Goal: Task Accomplishment & Management: Complete application form

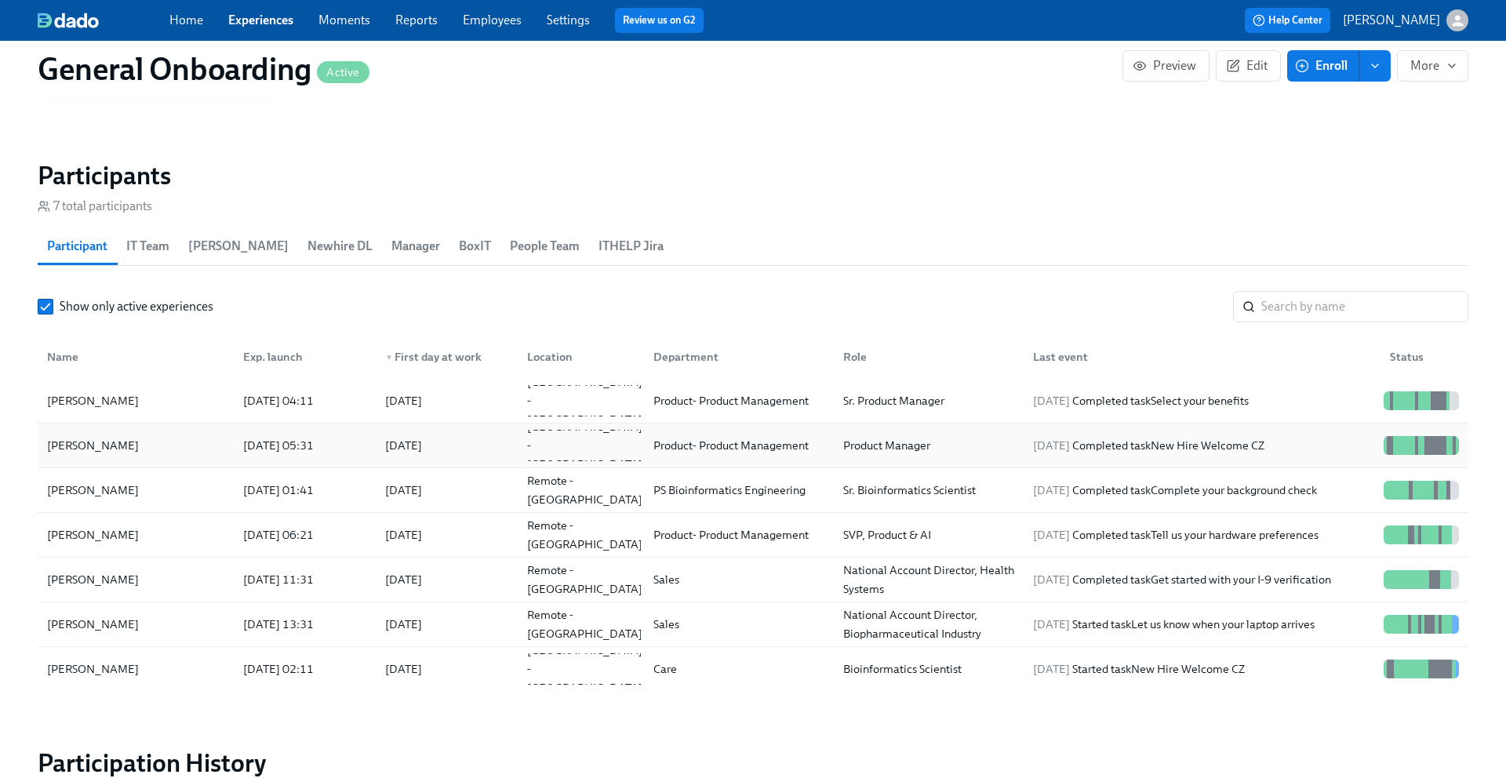
scroll to position [1467, 0]
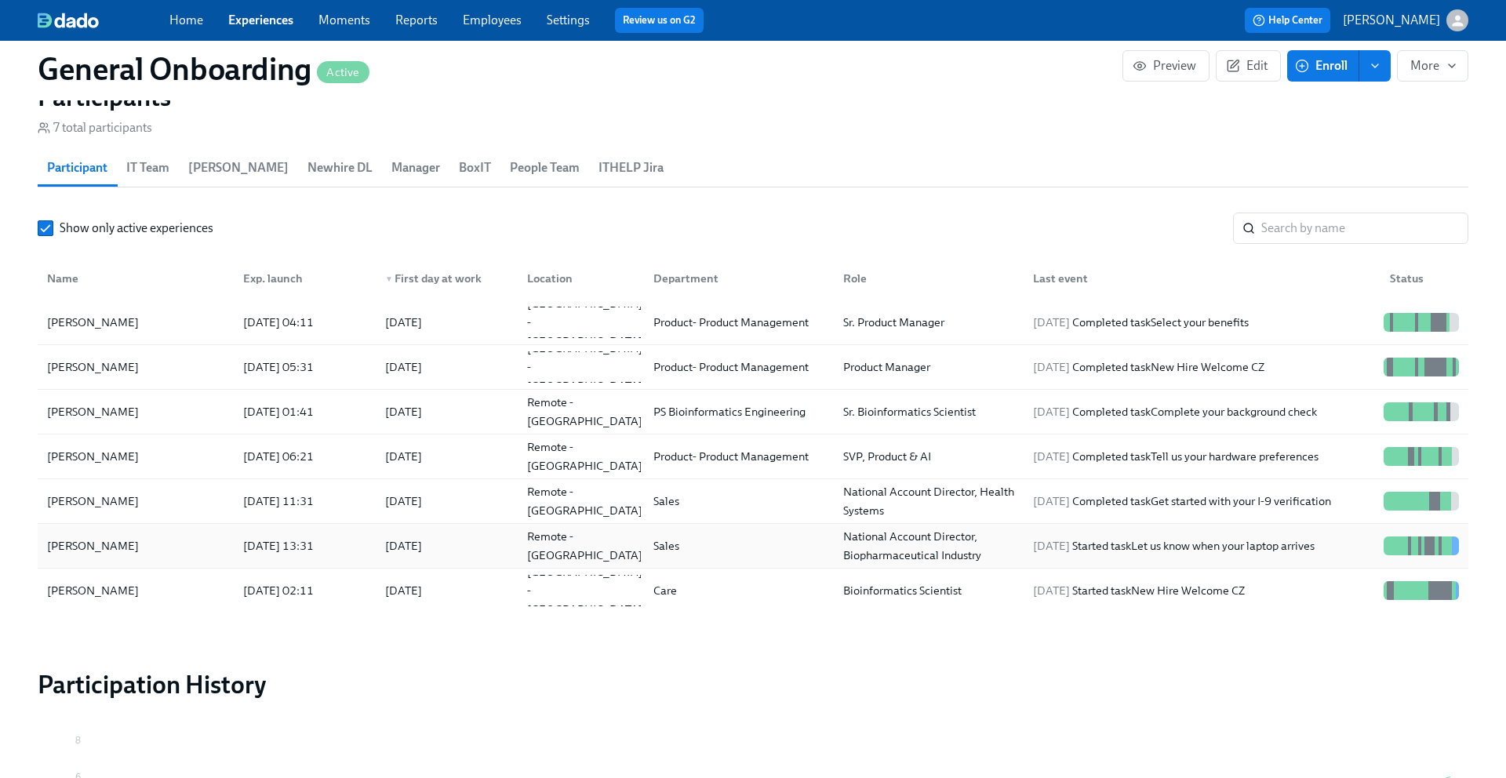
click at [125, 547] on div "Jon Murray" at bounding box center [136, 545] width 190 height 31
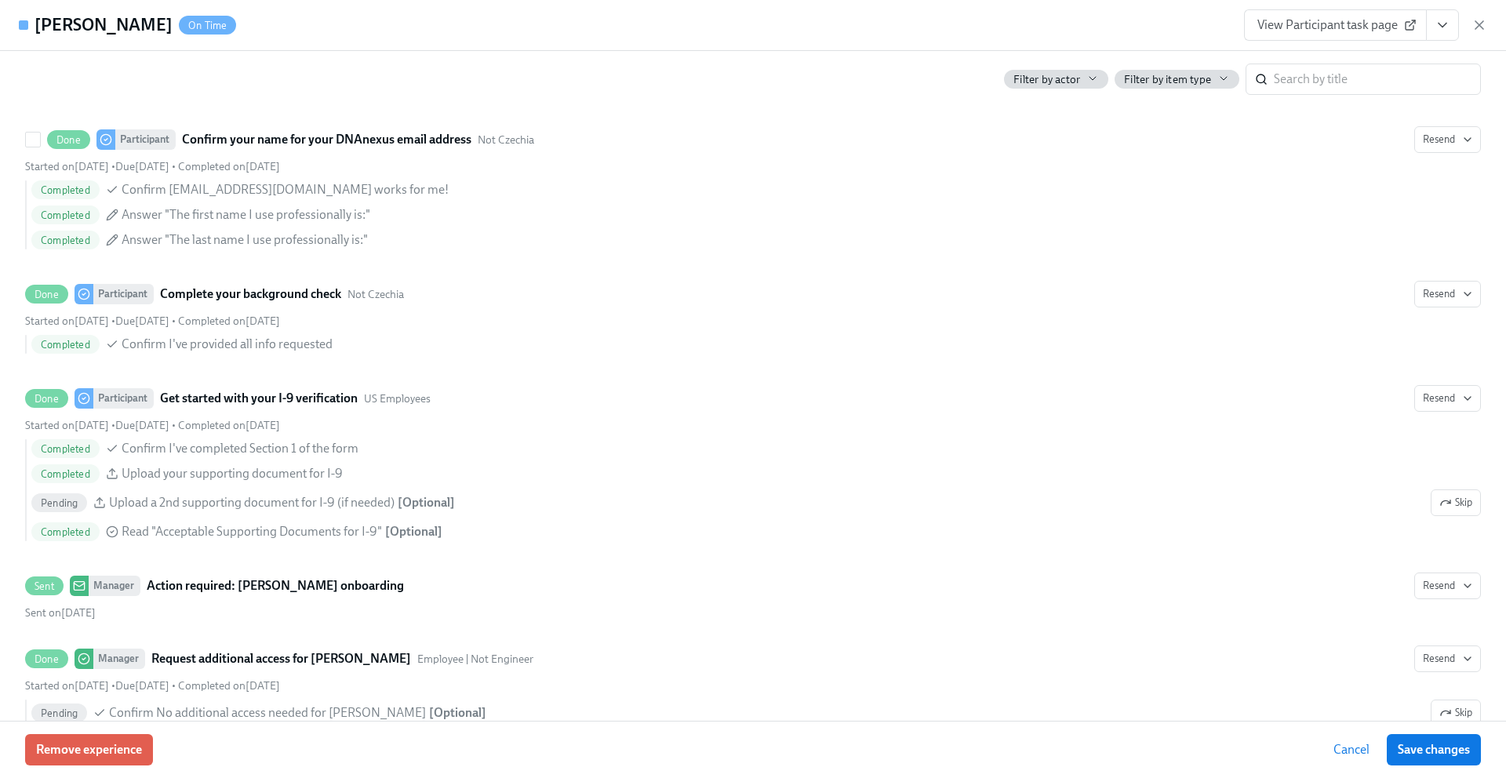
scroll to position [940, 0]
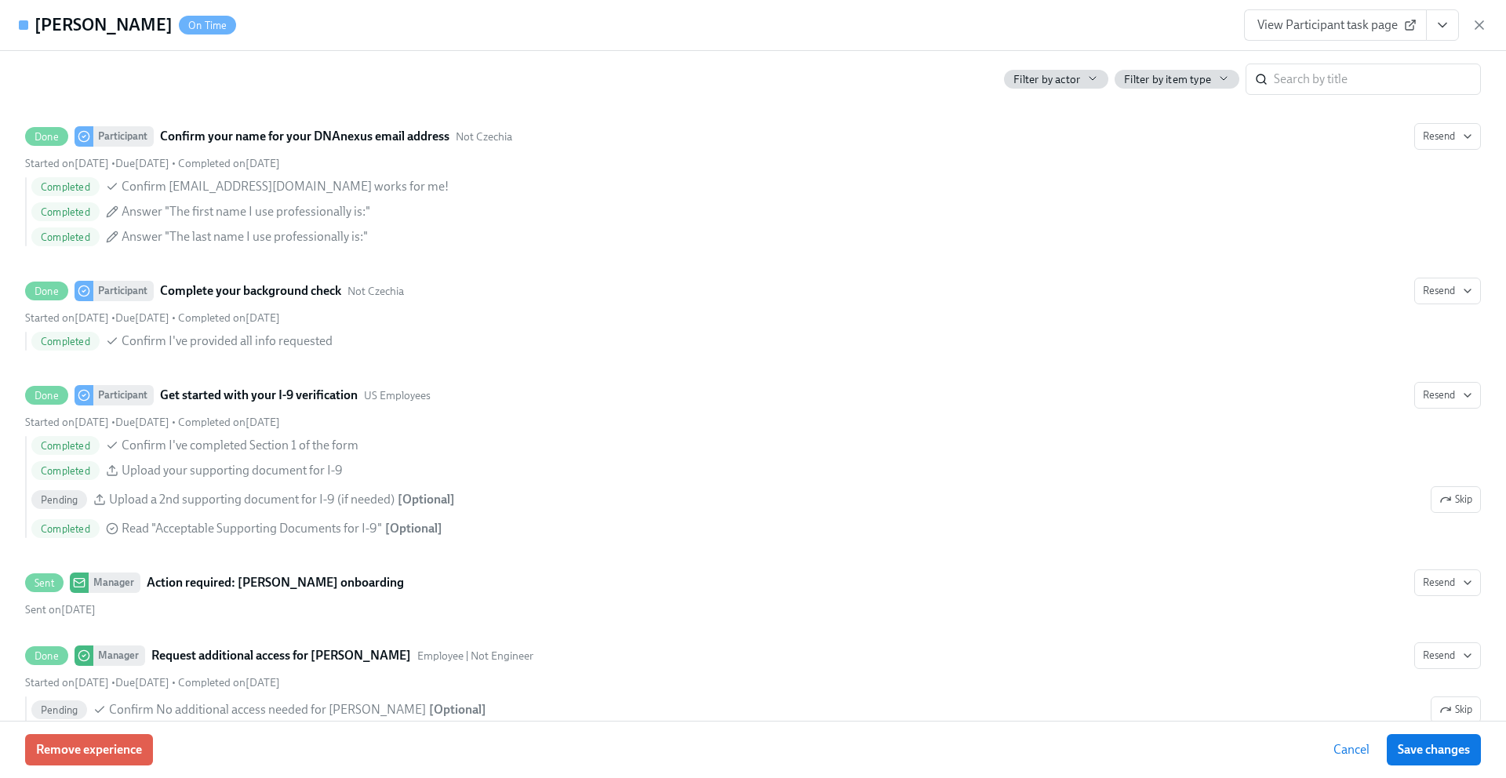
click at [1319, 26] on span "View Participant task page" at bounding box center [1335, 25] width 156 height 16
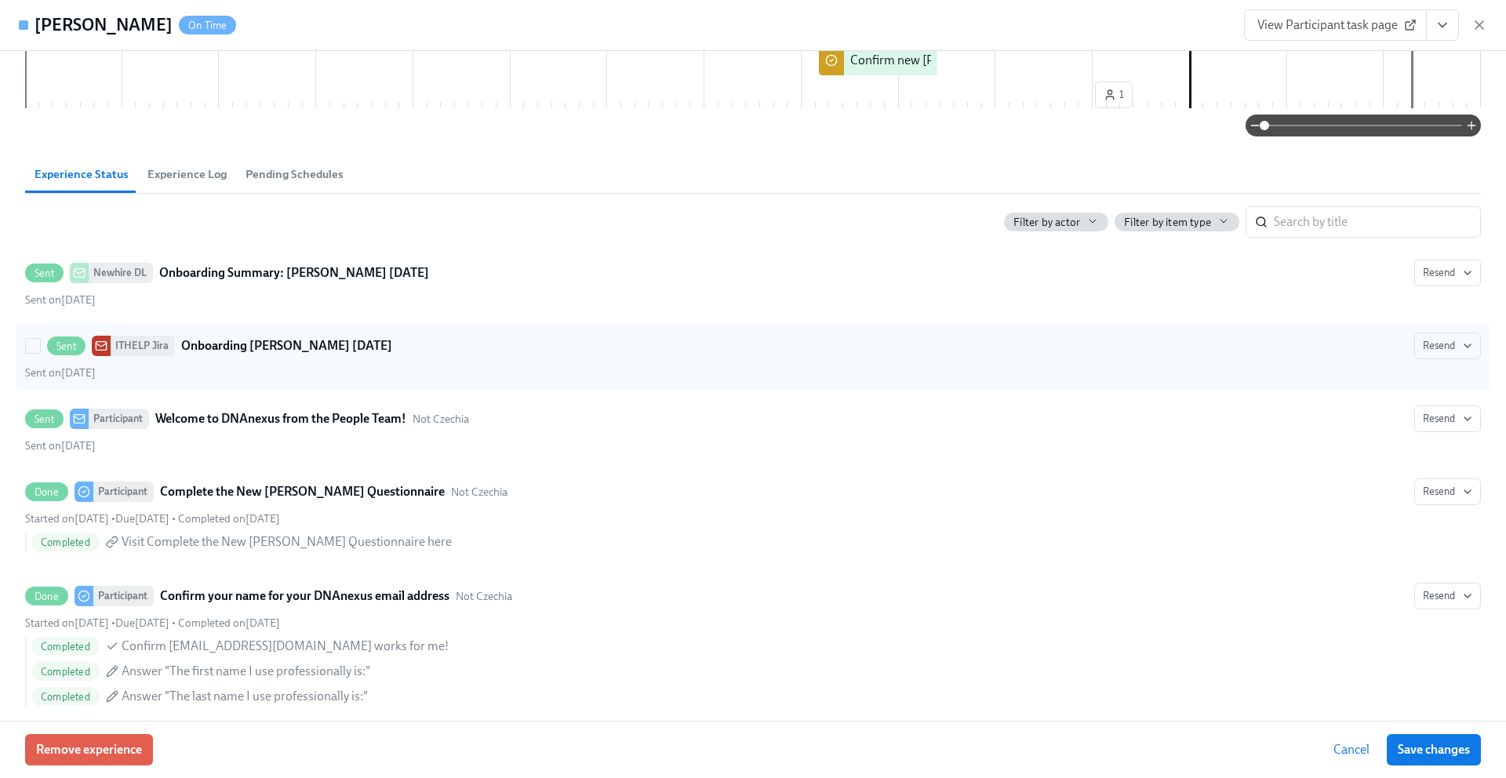
scroll to position [0, 0]
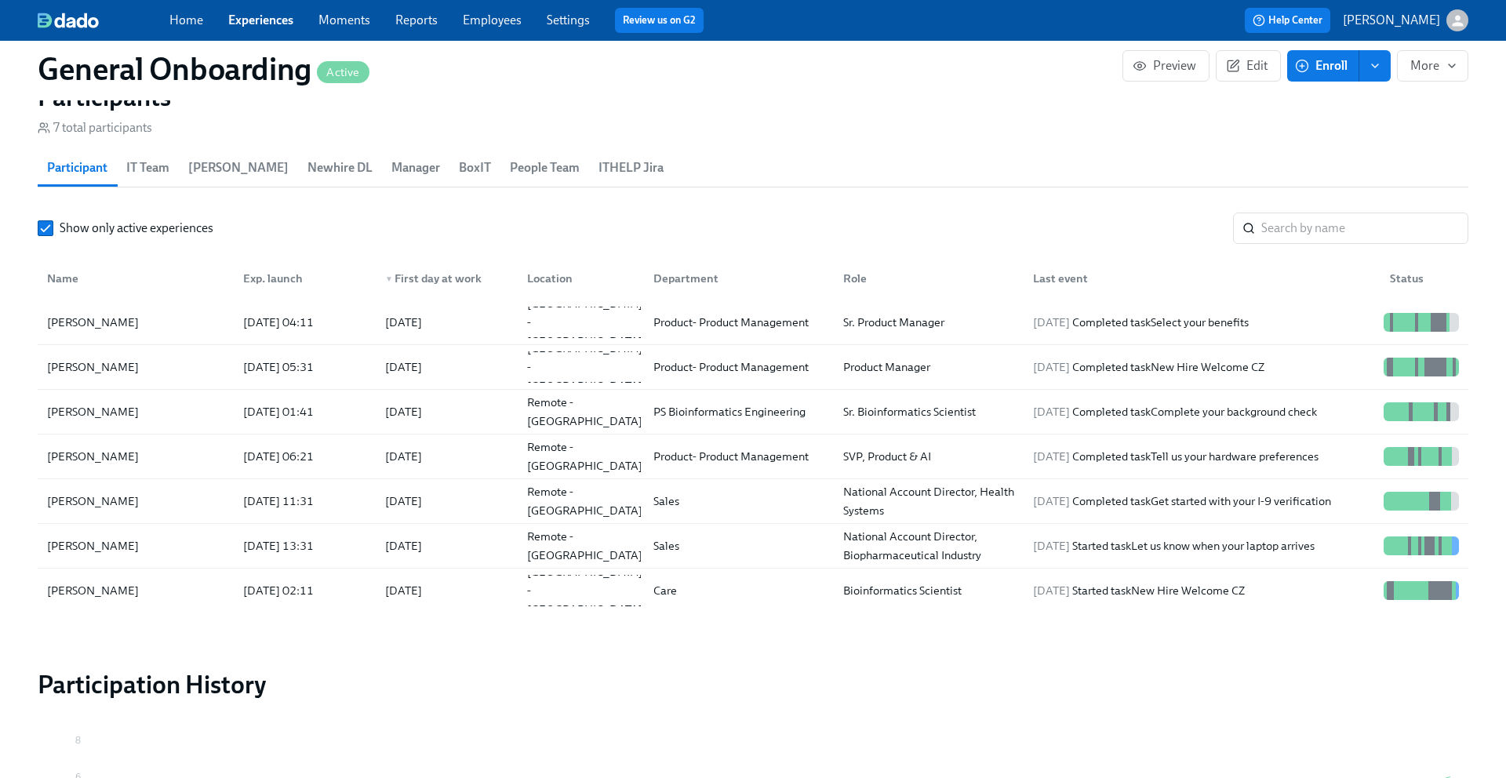
click at [1374, 72] on span "enroll" at bounding box center [1375, 66] width 16 height 16
click at [1332, 127] on li "Enrollment form" at bounding box center [1323, 137] width 135 height 33
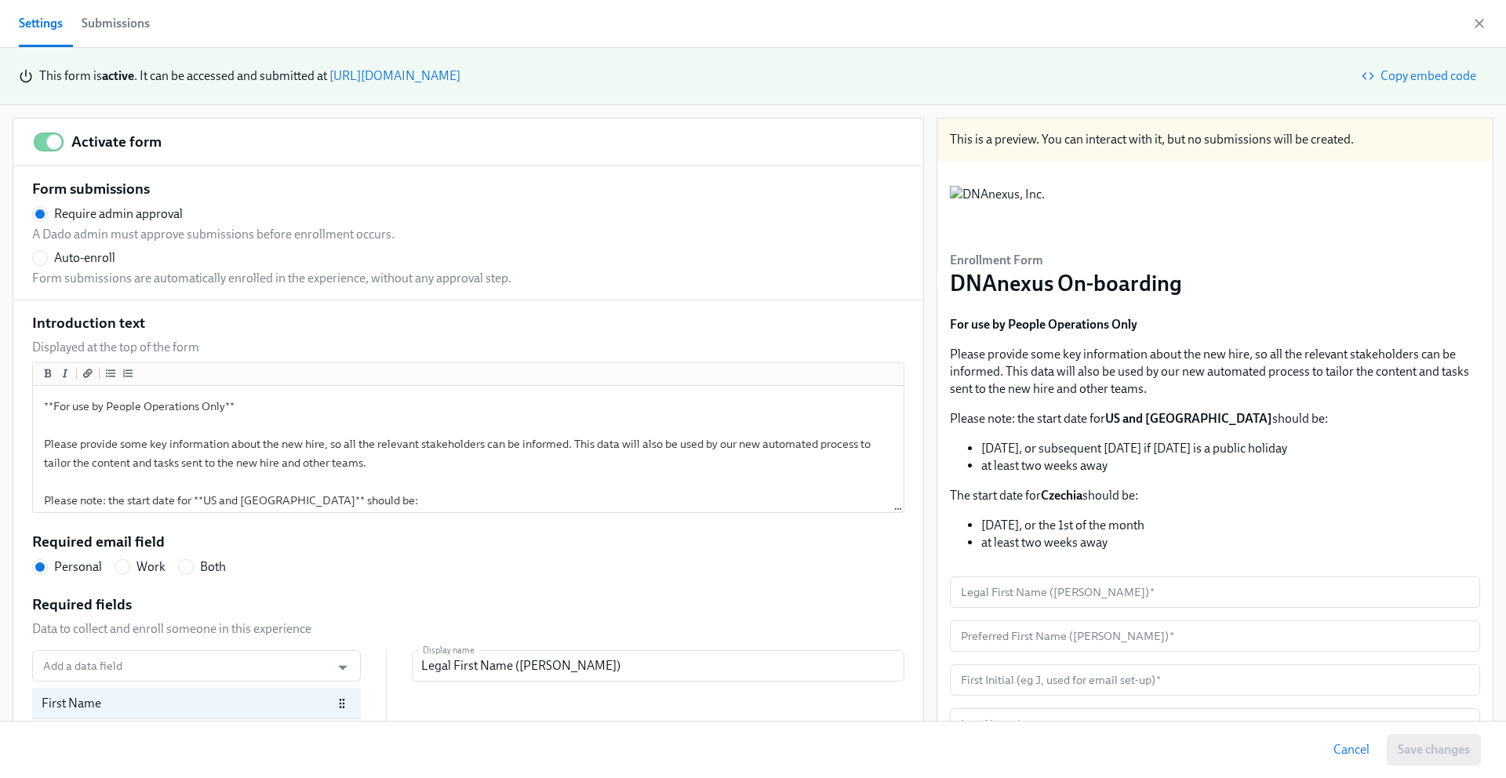
click at [115, 19] on div "Submissions" at bounding box center [116, 24] width 68 height 22
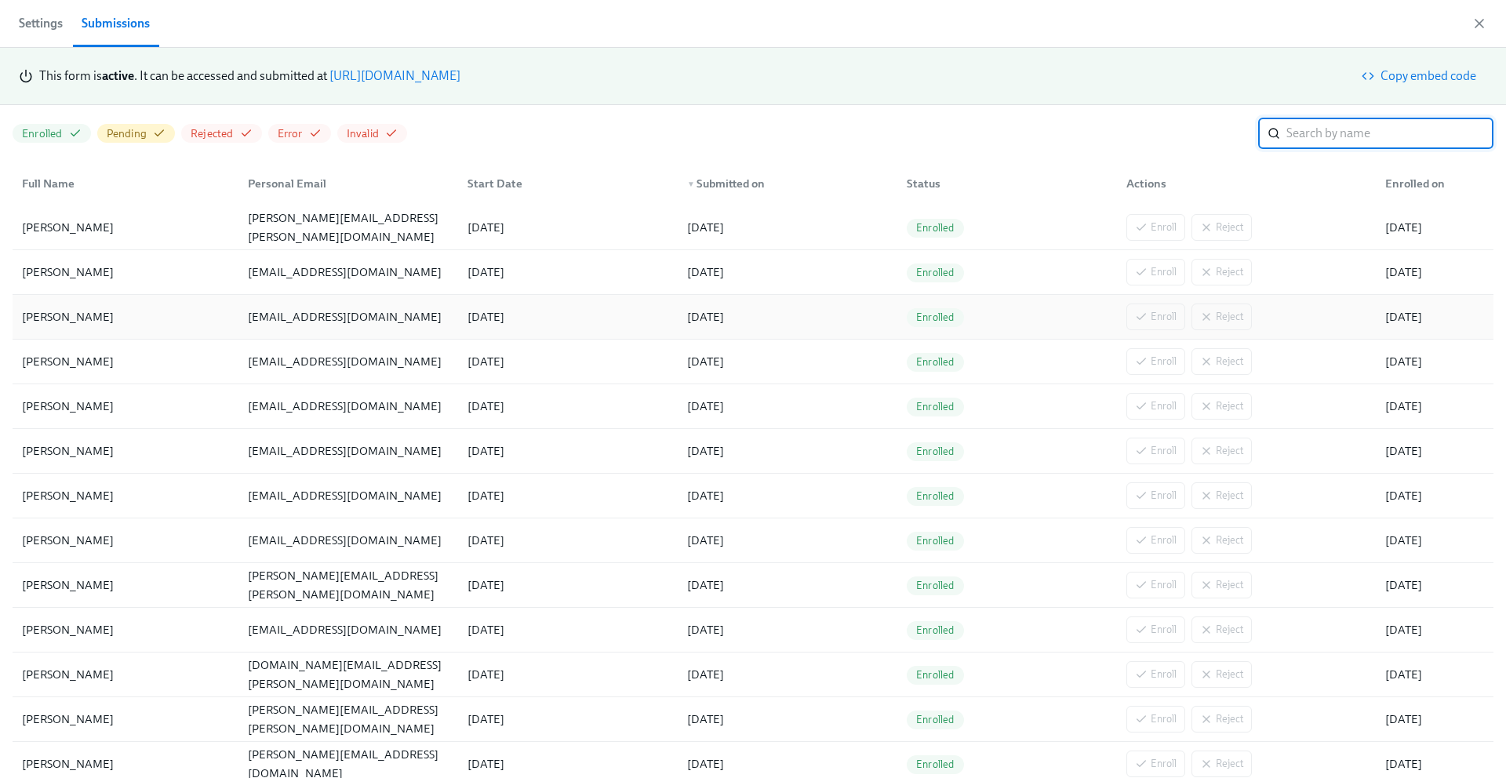
click at [258, 318] on div "jonmurray123@hotmail.com" at bounding box center [345, 316] width 206 height 19
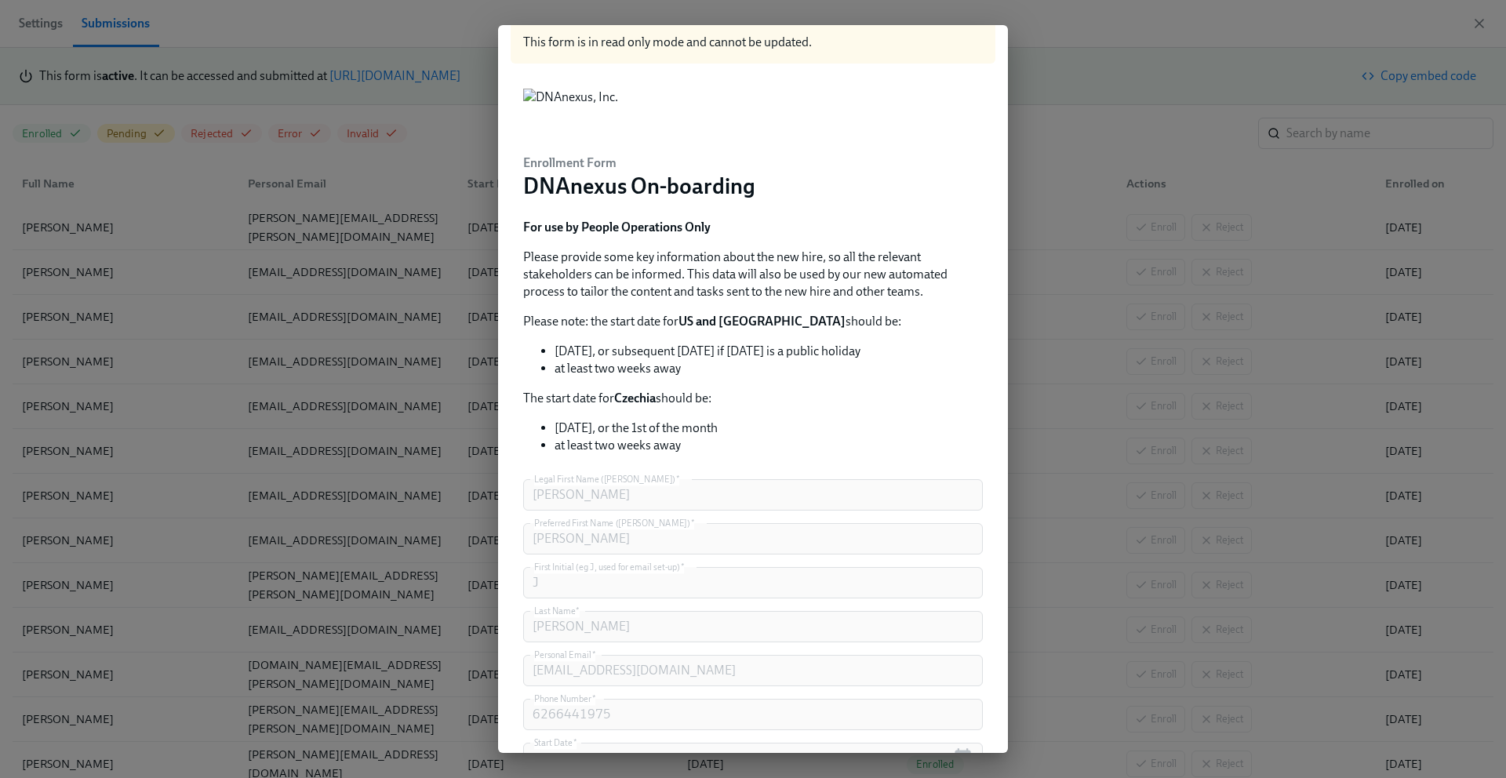
scroll to position [116, 0]
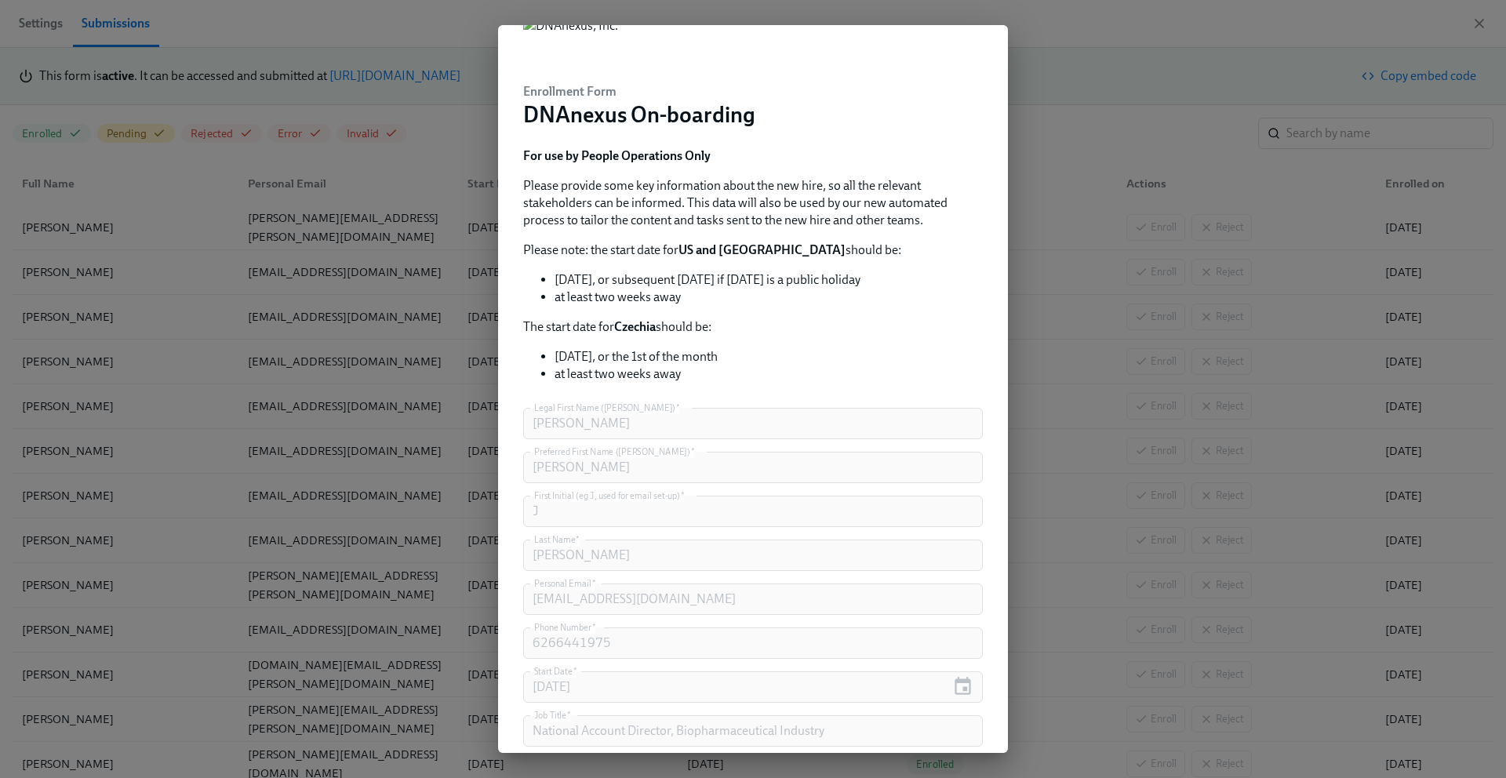
click at [522, 600] on div "Enrollment Form DNAnexus On-boarding For use by People Operations Only Please p…" at bounding box center [753, 595] width 485 height 1206
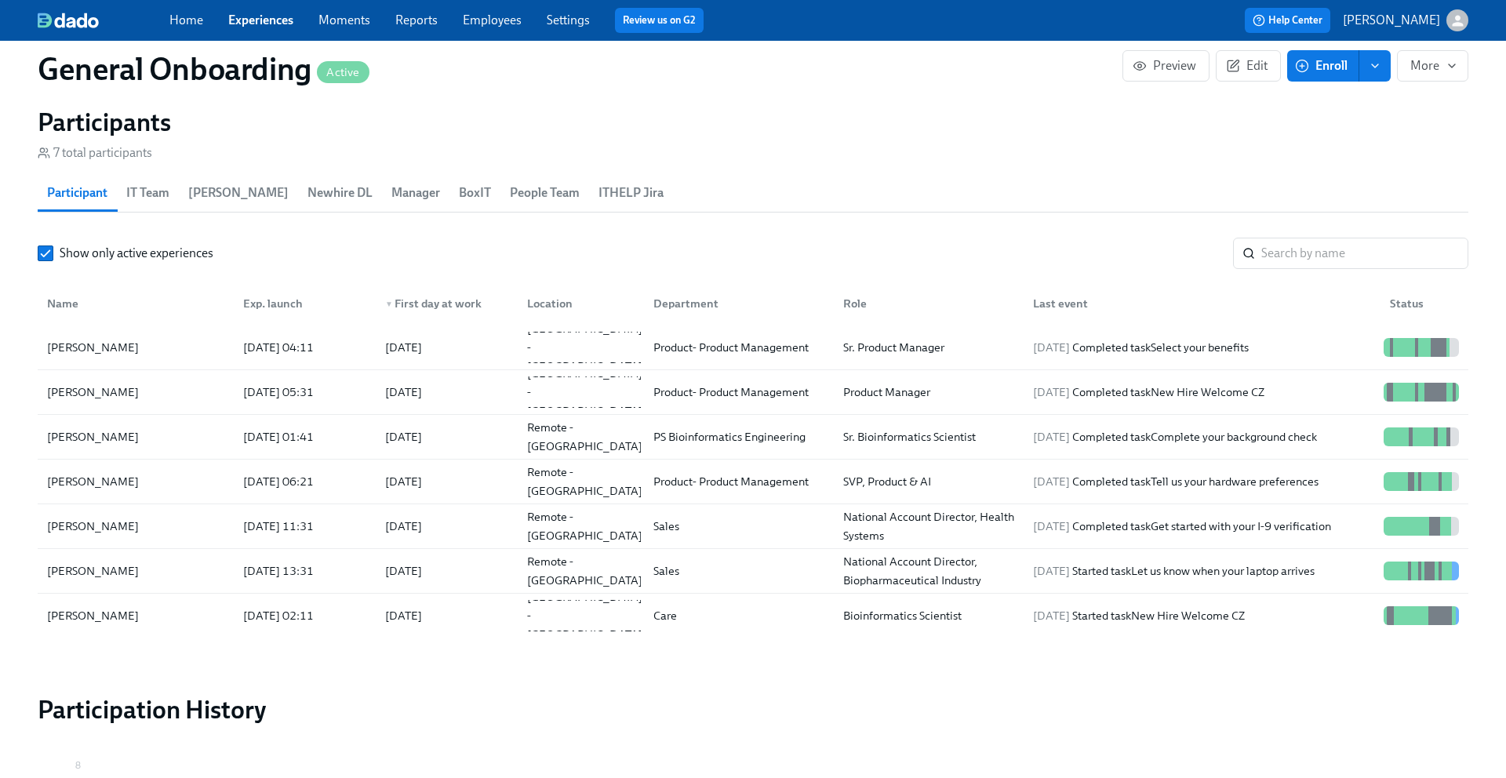
scroll to position [1490, 0]
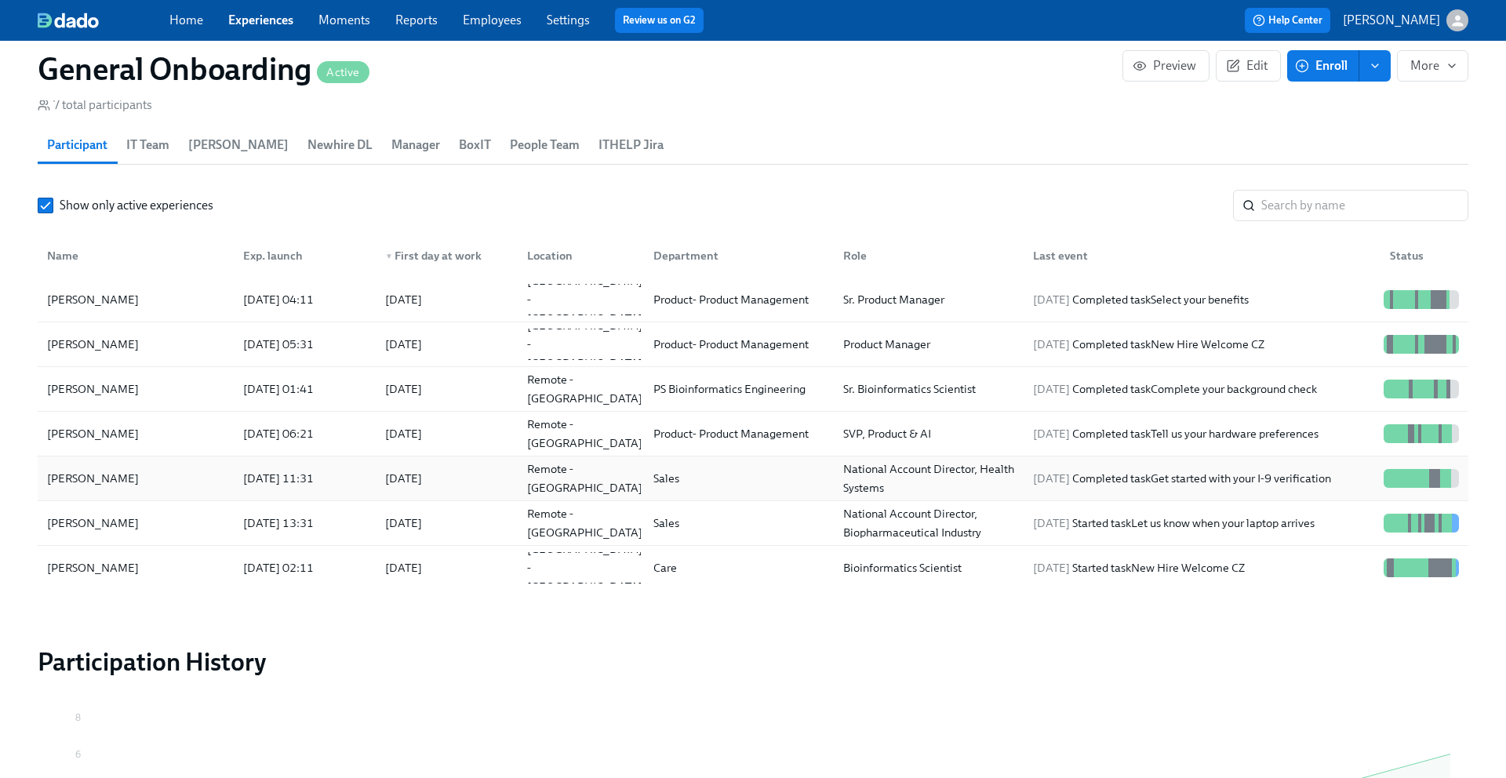
click at [136, 474] on div "[PERSON_NAME]" at bounding box center [136, 478] width 190 height 31
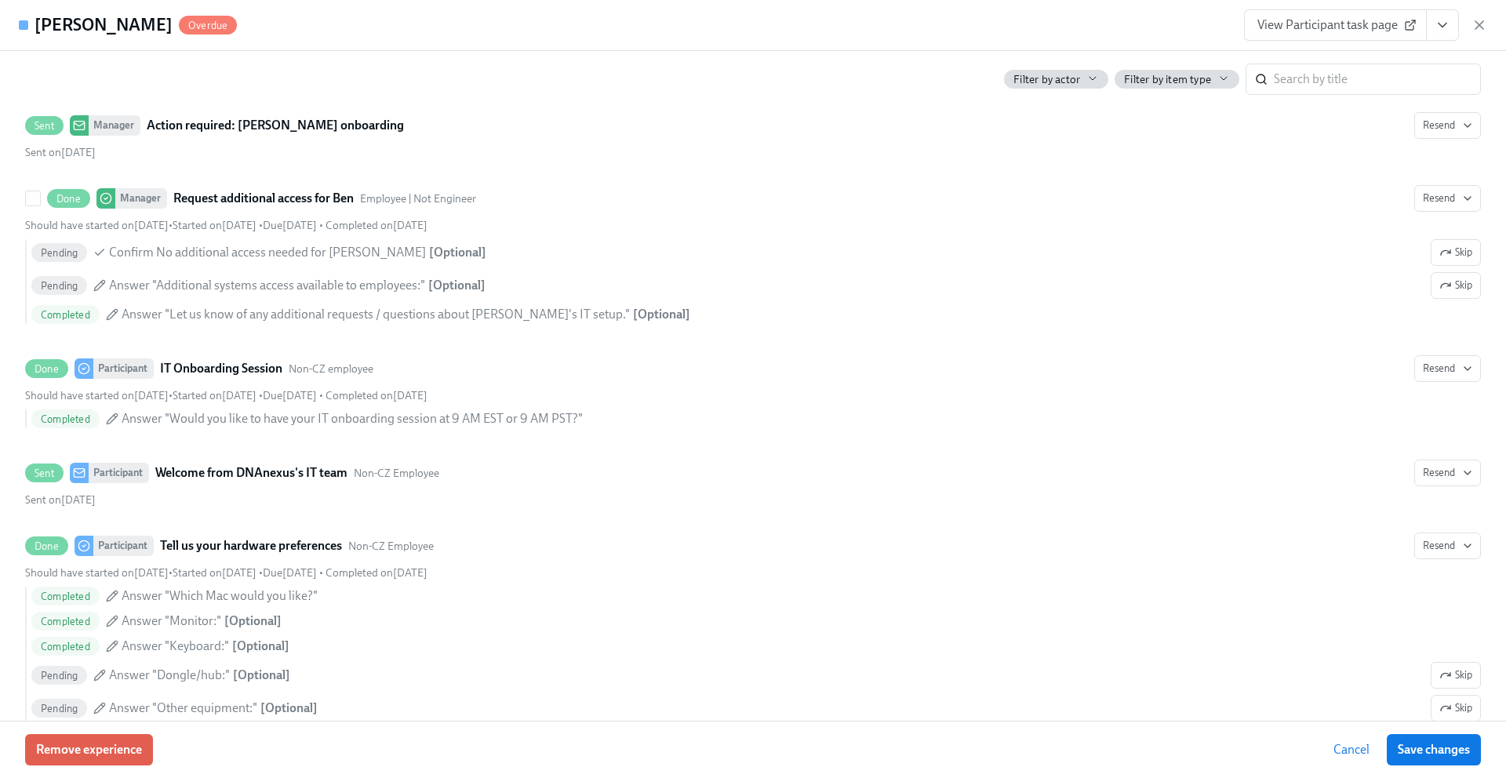
scroll to position [1327, 0]
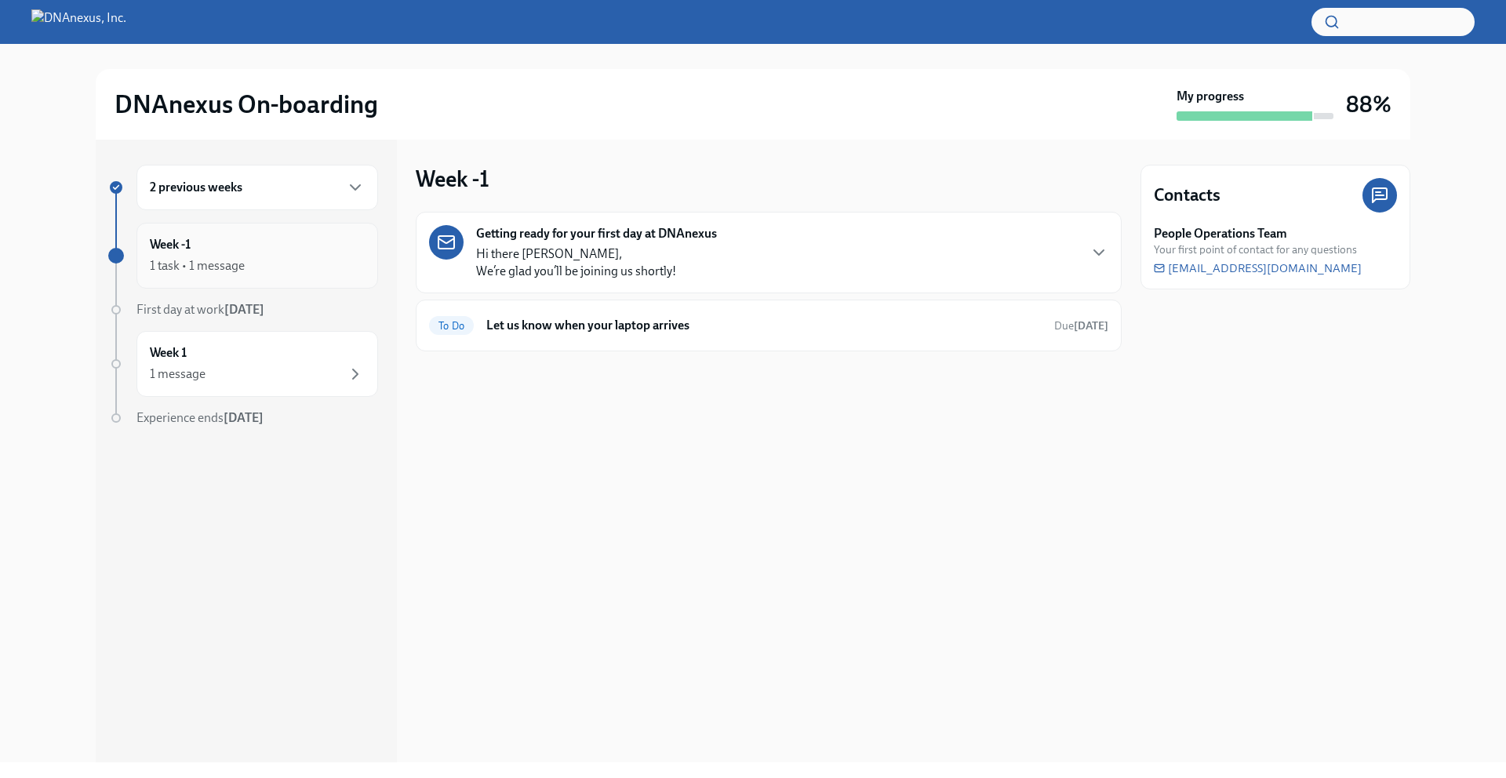
click at [270, 257] on div "1 task • 1 message" at bounding box center [257, 265] width 215 height 19
click at [251, 359] on div "Week 1 1 message" at bounding box center [257, 363] width 215 height 39
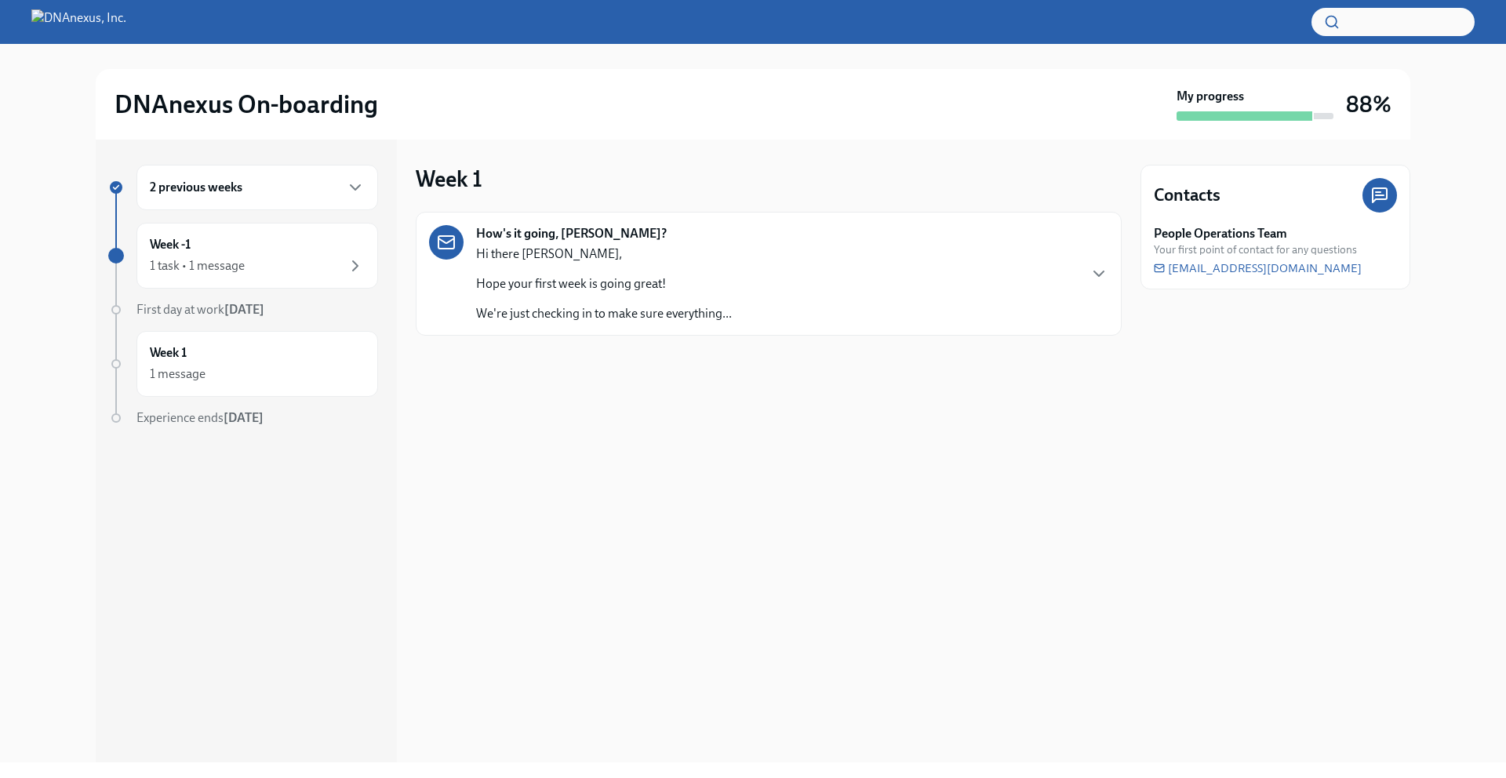
click at [300, 180] on div "2 previous weeks" at bounding box center [257, 187] width 215 height 19
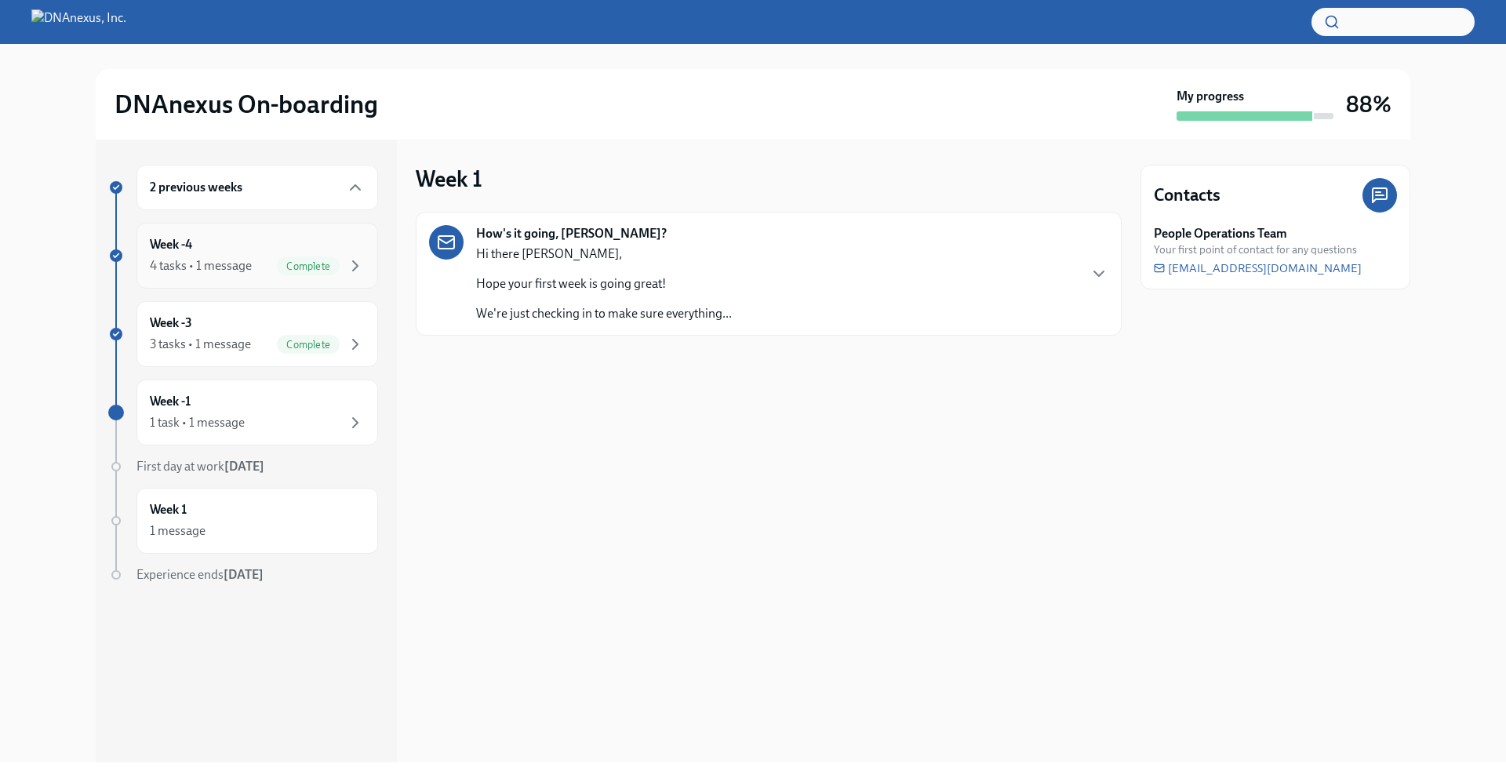
click at [266, 264] on div "4 tasks • 1 message Complete" at bounding box center [257, 265] width 215 height 19
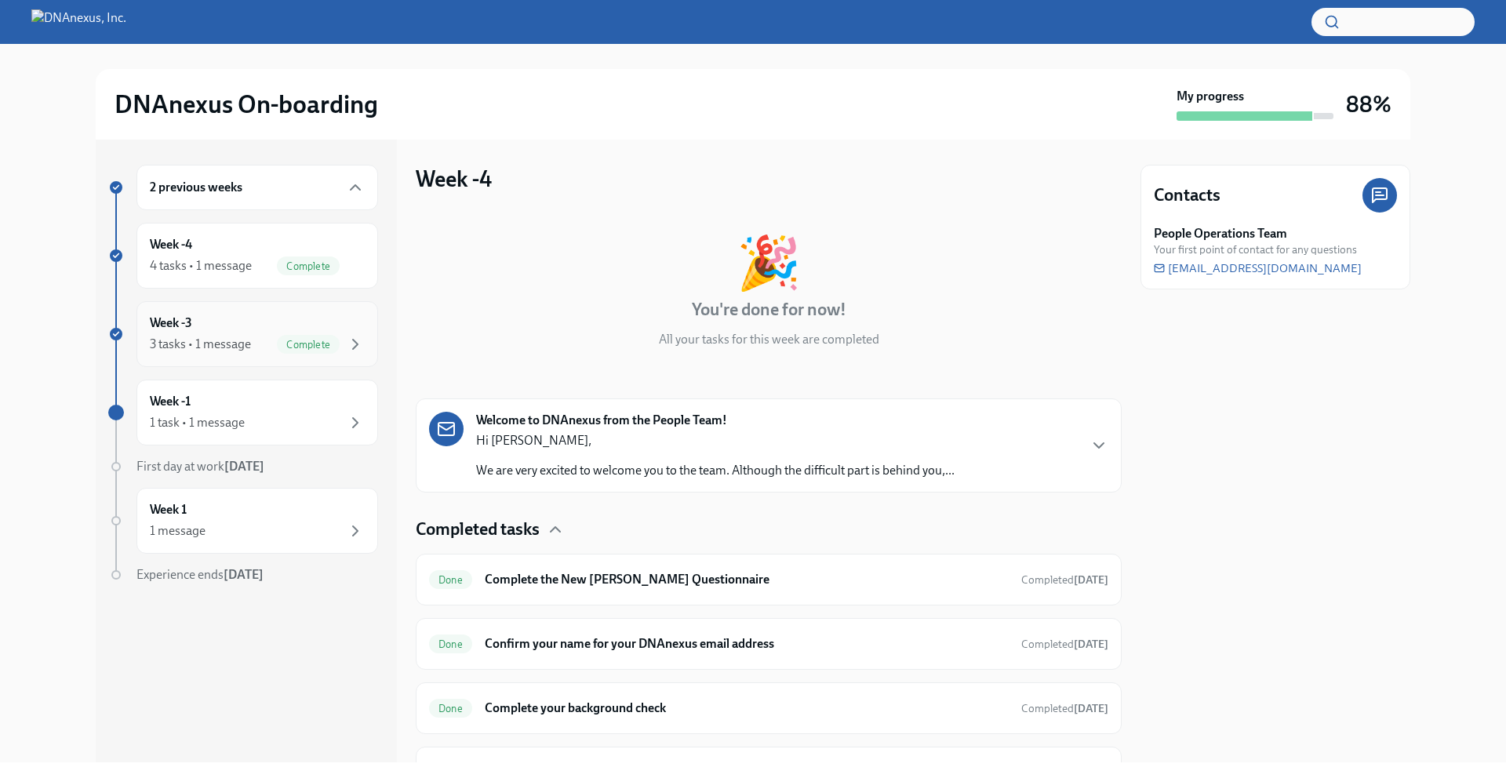
click at [284, 311] on div "Week -3 3 tasks • 1 message Complete" at bounding box center [257, 334] width 242 height 66
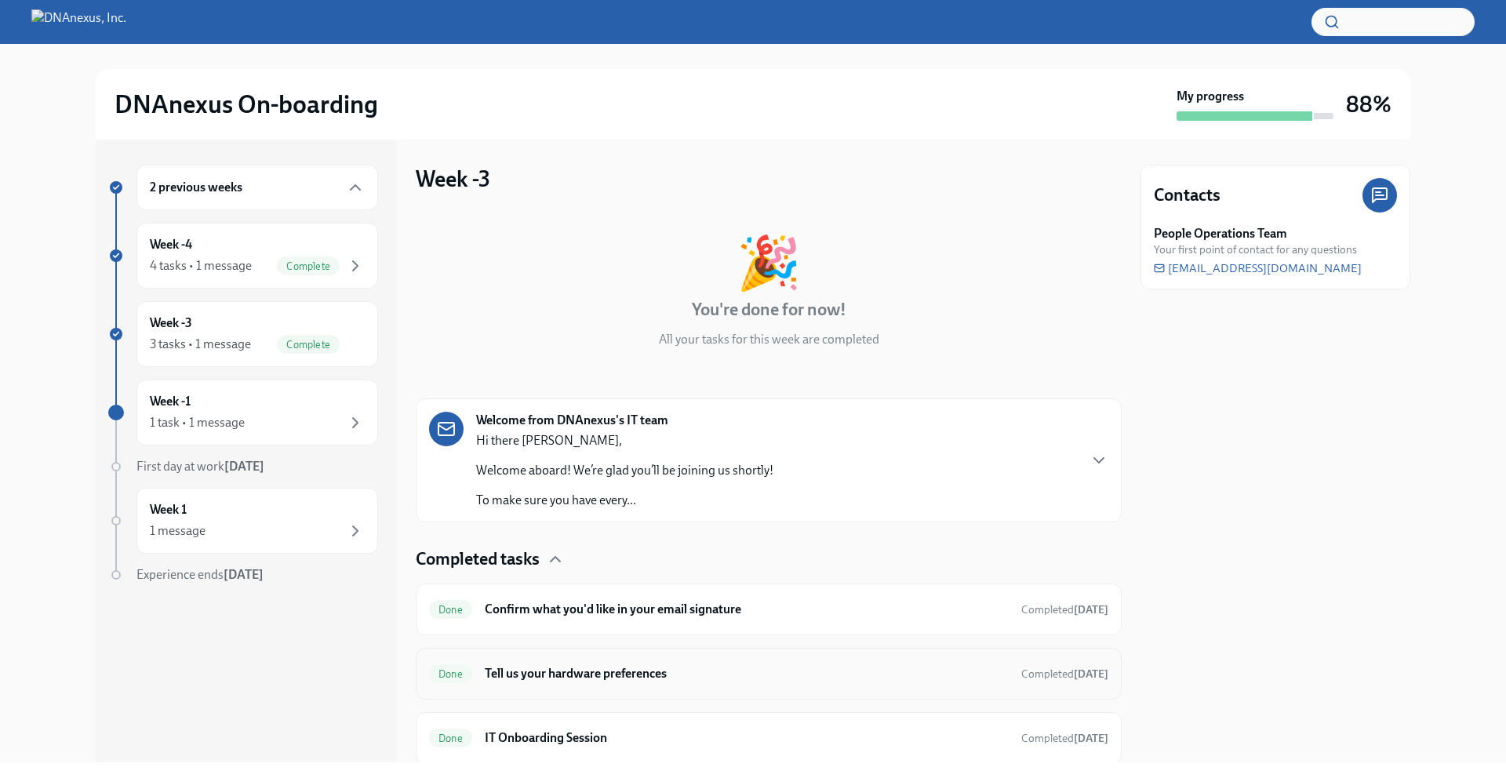
click at [660, 661] on div "Done Tell us your hardware preferences Completed Aug 10th" at bounding box center [768, 673] width 679 height 25
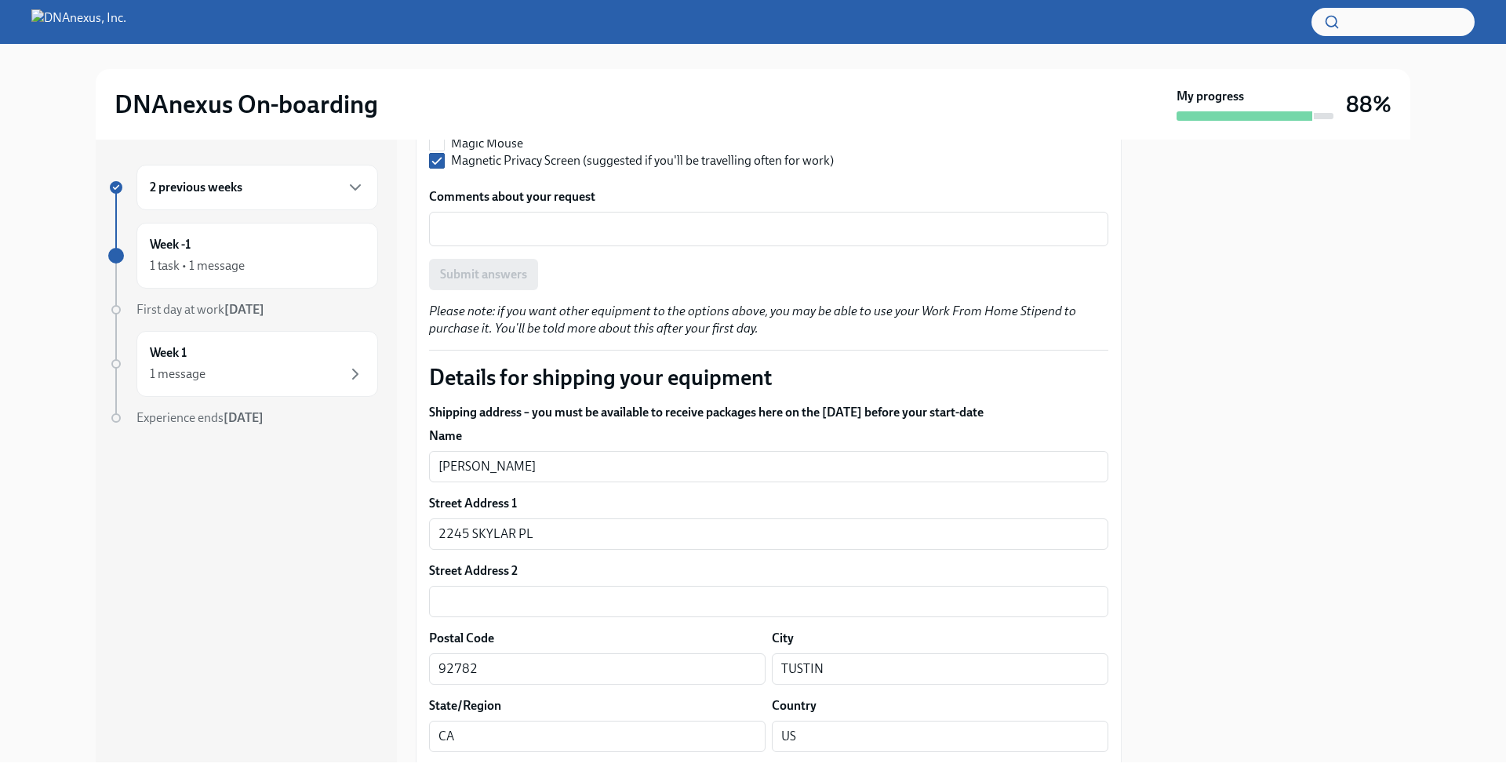
scroll to position [1128, 0]
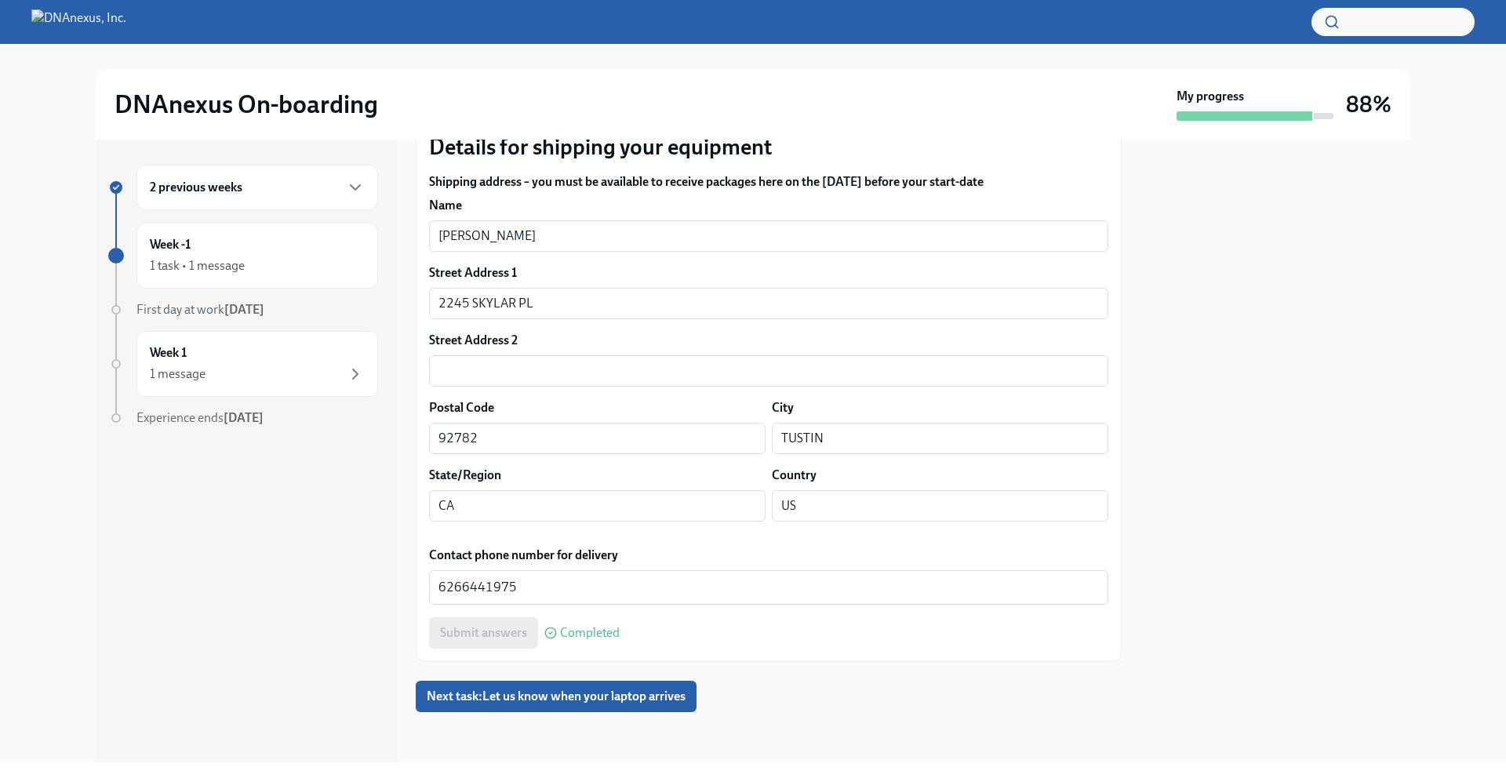
click at [311, 194] on div "2 previous weeks" at bounding box center [257, 187] width 215 height 19
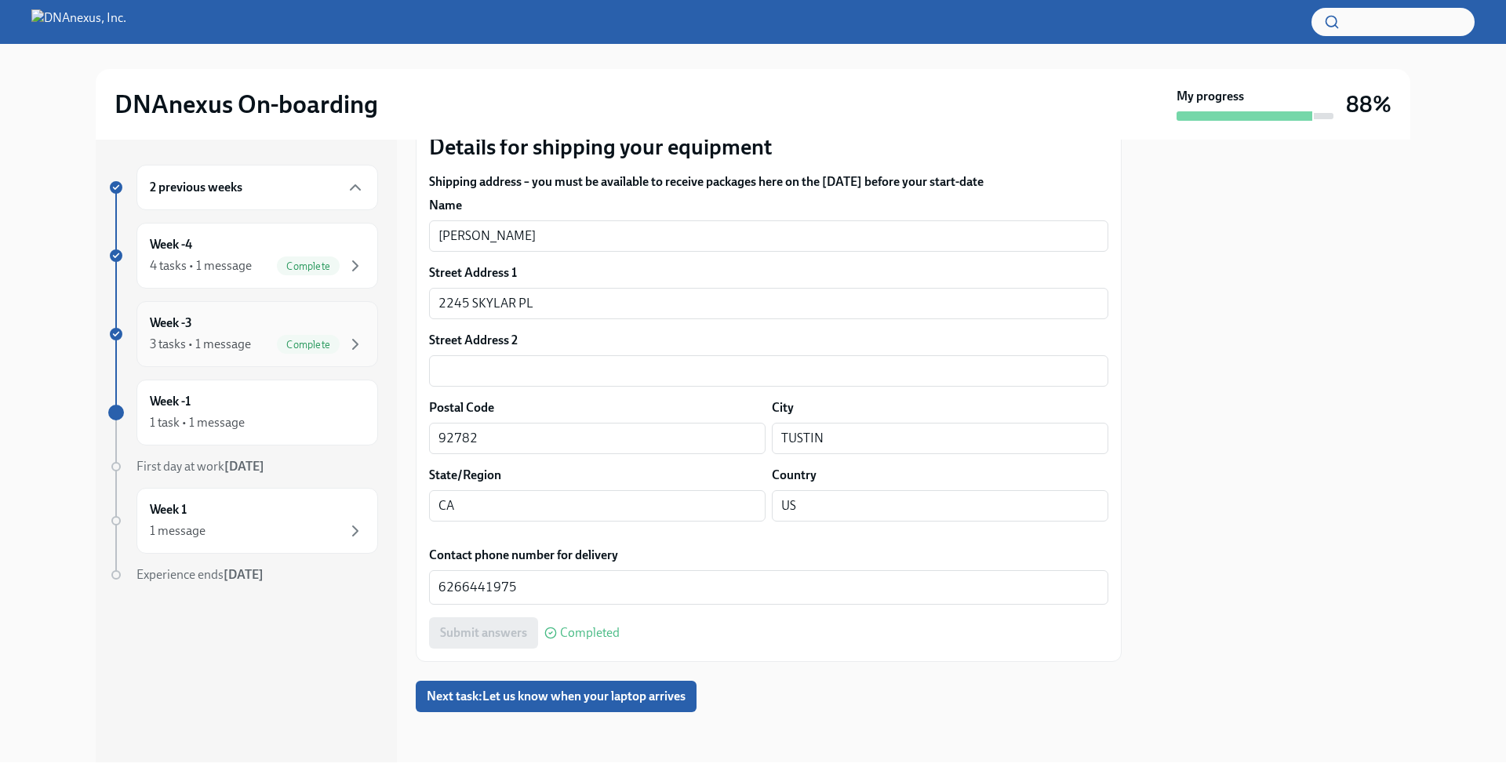
click at [249, 310] on div "Week -3 3 tasks • 1 message Complete" at bounding box center [257, 334] width 242 height 66
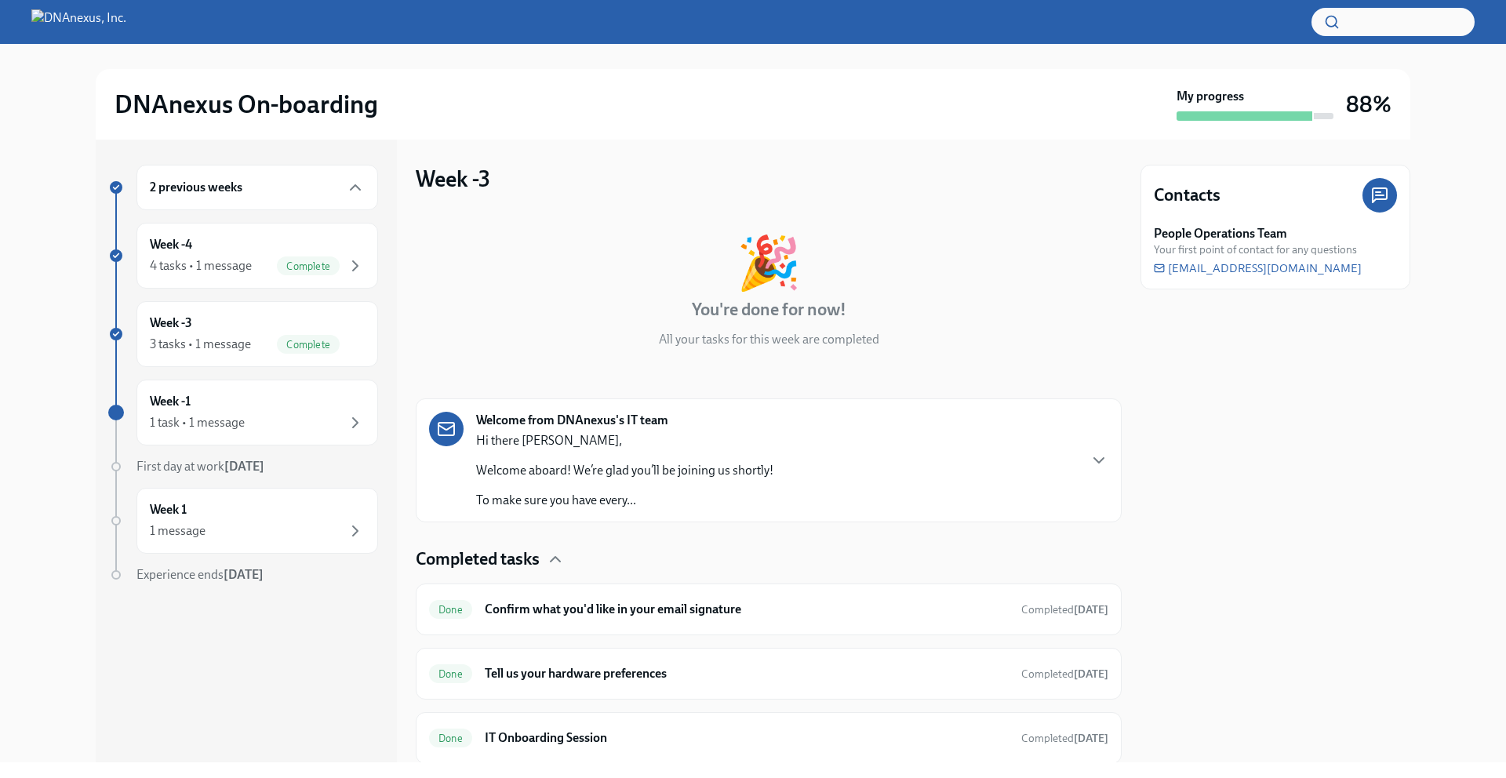
scroll to position [52, 0]
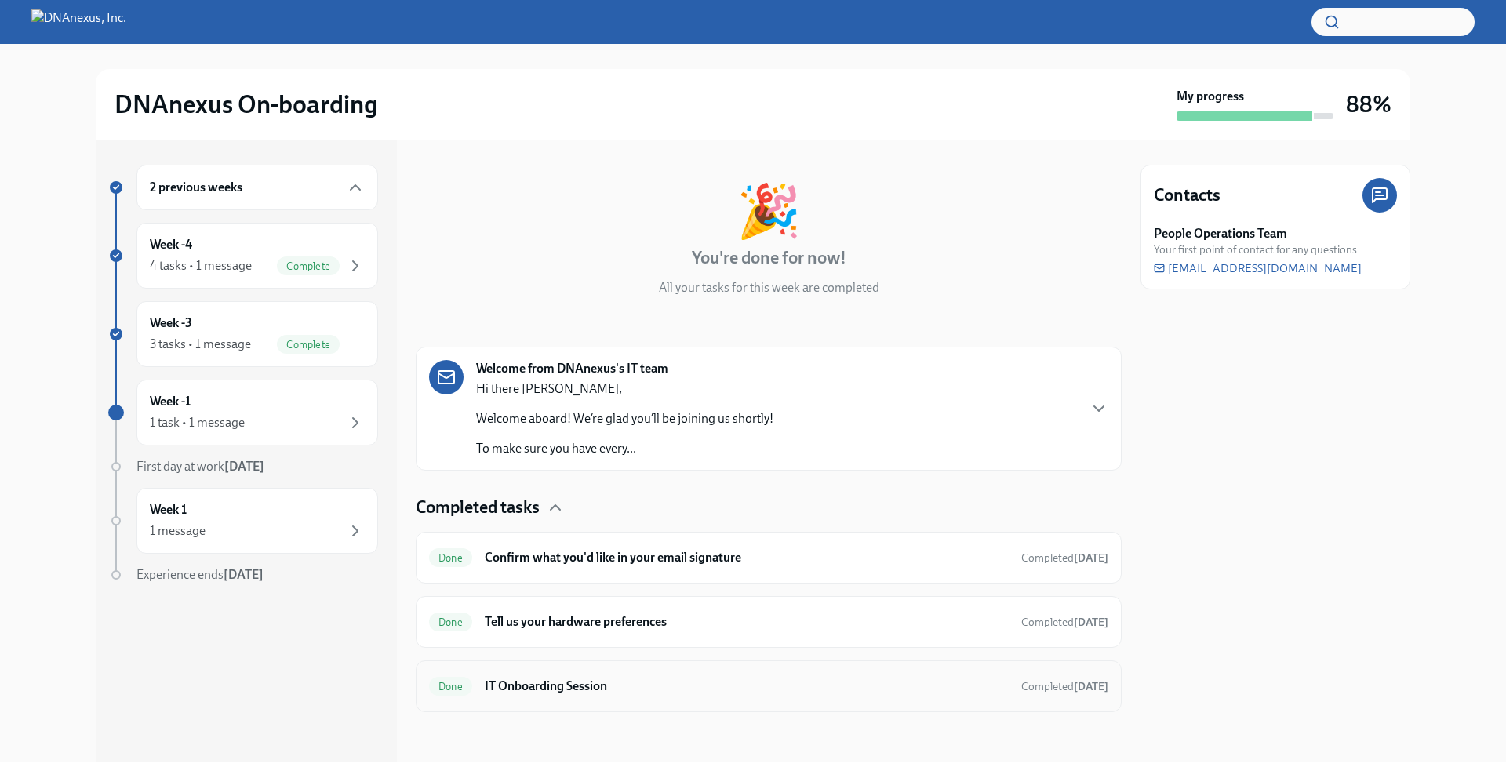
click at [757, 674] on div "Done IT Onboarding Session Completed Aug 10th" at bounding box center [768, 686] width 679 height 25
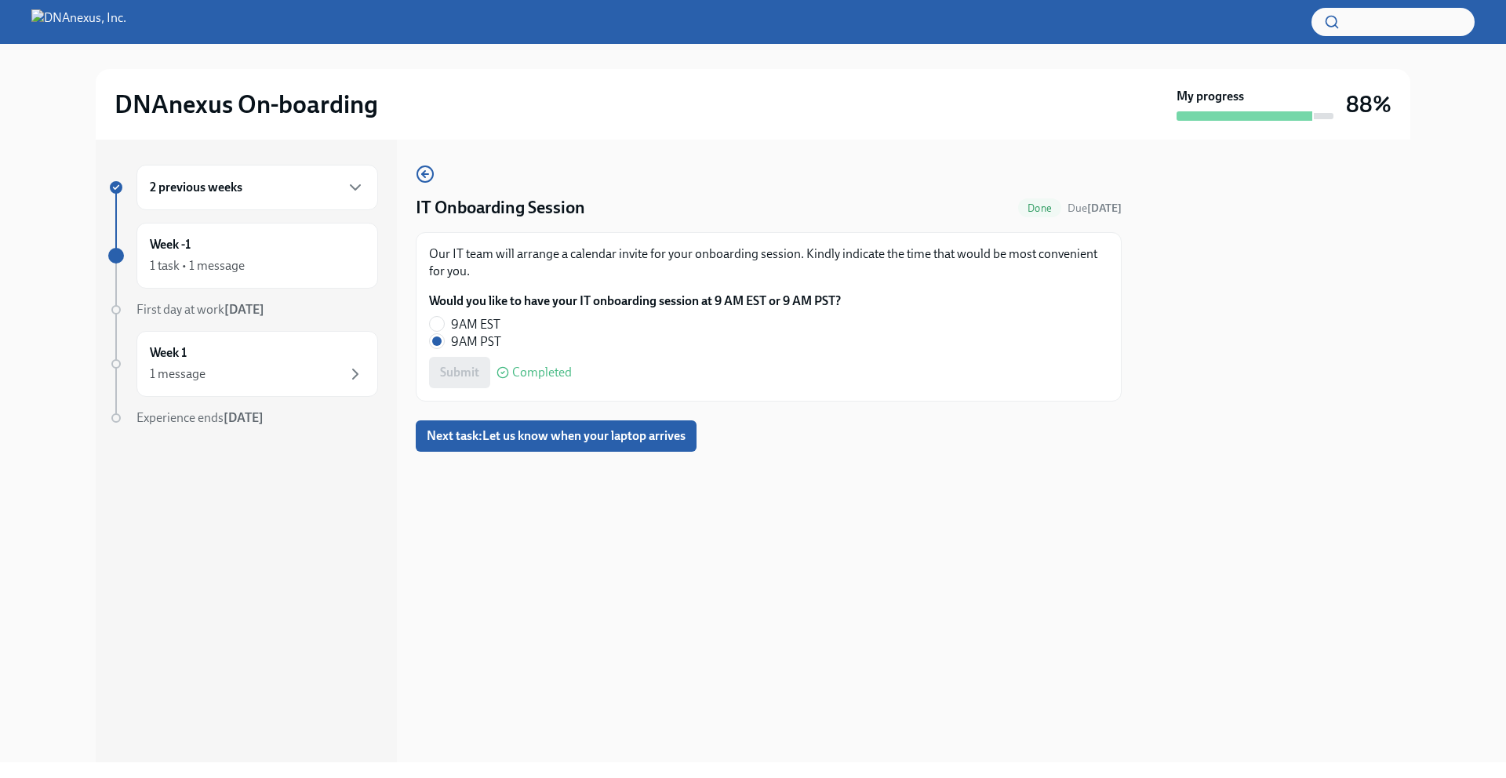
click at [303, 202] on div "2 previous weeks" at bounding box center [257, 187] width 242 height 45
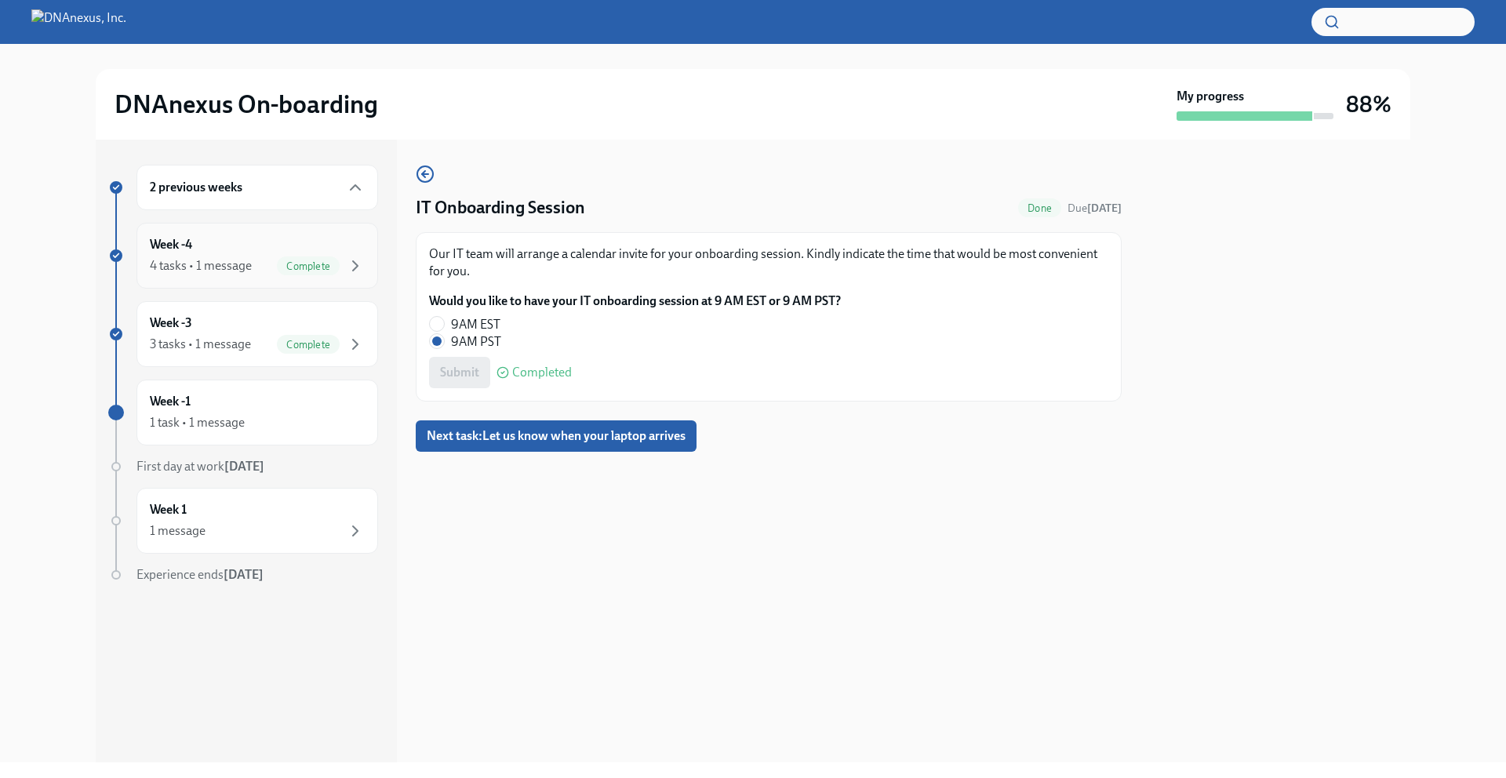
click at [271, 267] on div "4 tasks • 1 message Complete" at bounding box center [257, 265] width 215 height 19
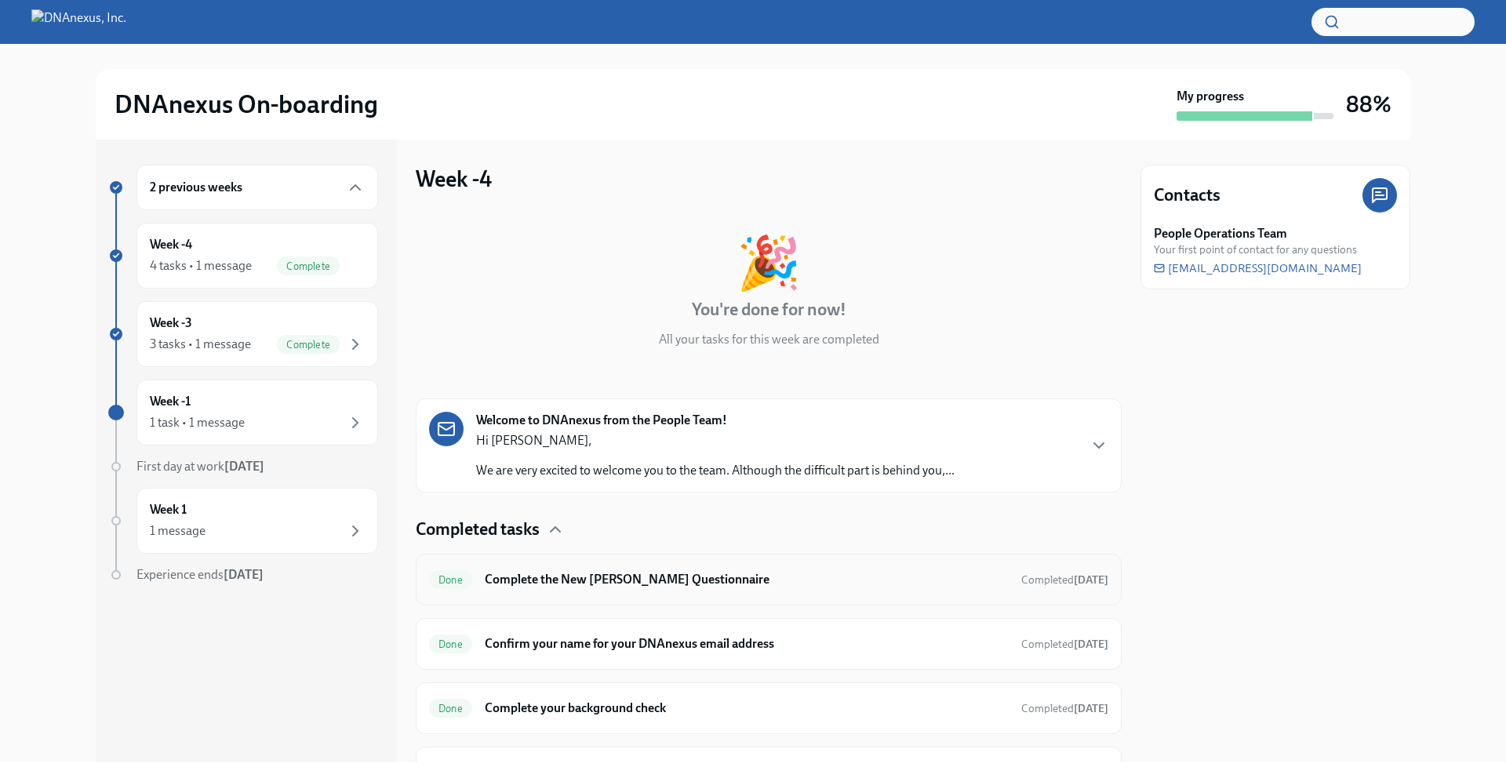
click at [583, 564] on div "Done Complete the New Joiner Questionnaire Completed Aug 6th" at bounding box center [769, 580] width 706 height 52
click at [565, 579] on h6 "Complete the New Joiner Questionnaire" at bounding box center [747, 579] width 524 height 17
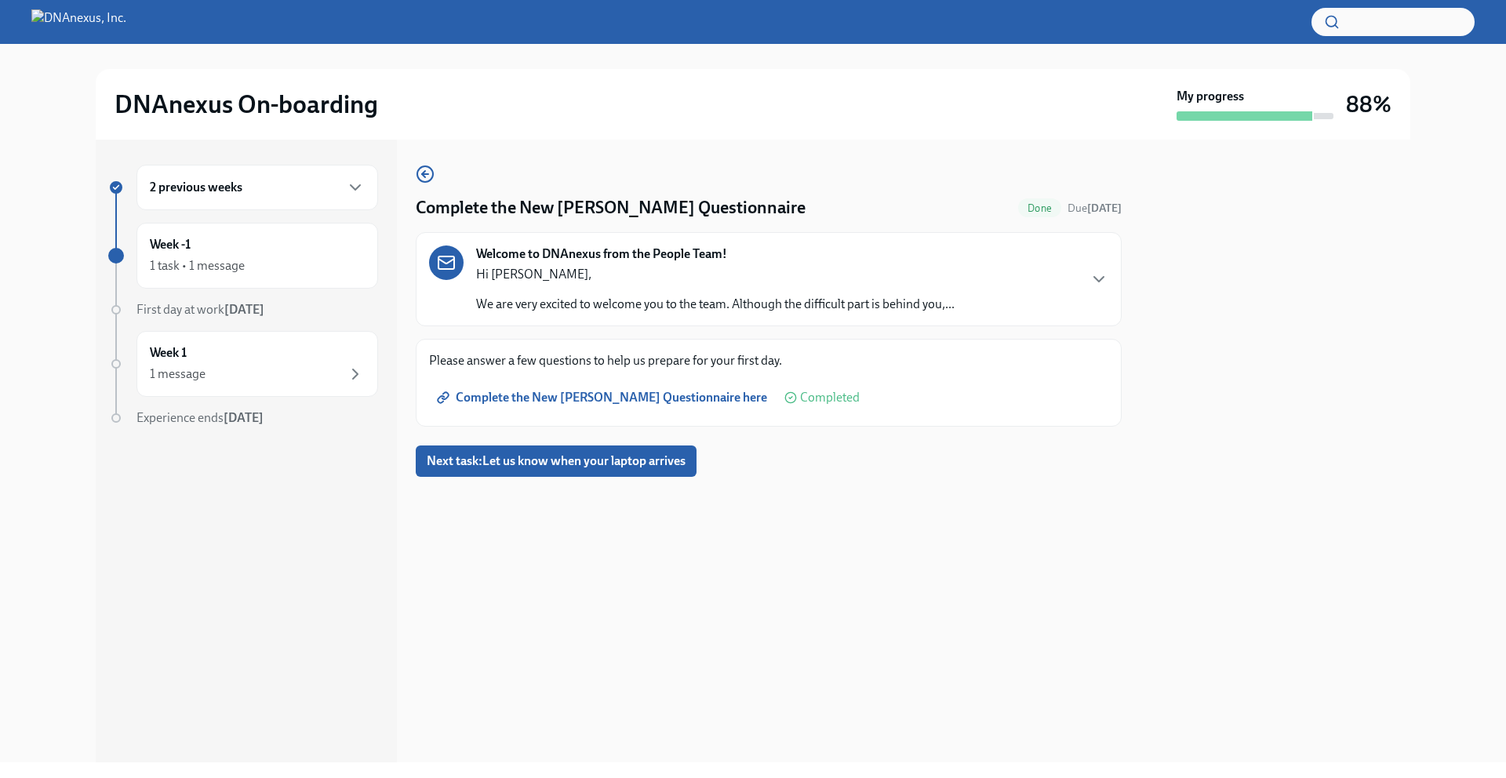
click at [591, 307] on p "We are very excited to welcome you to the team. Although the difficult part is …" at bounding box center [715, 304] width 478 height 17
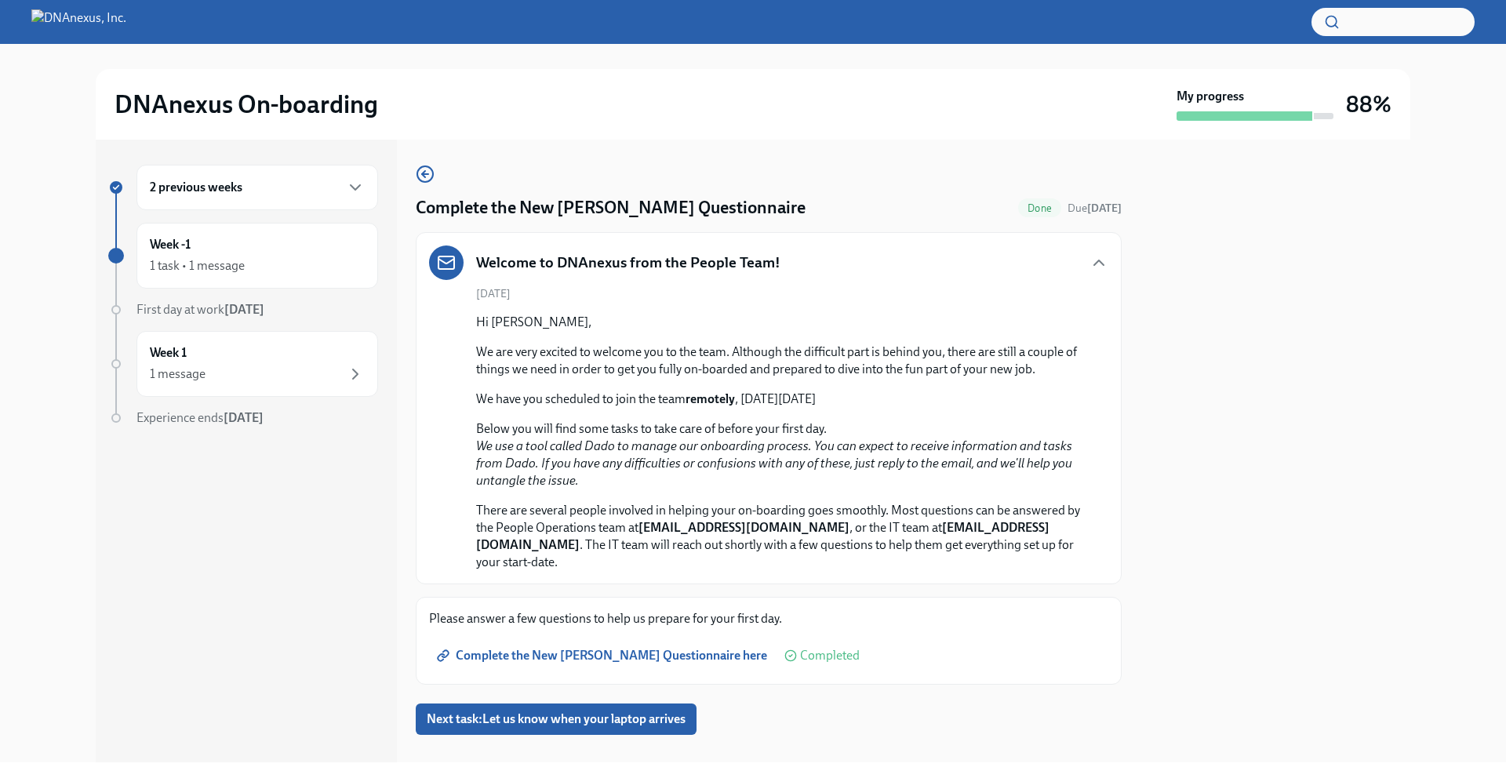
scroll to position [5, 0]
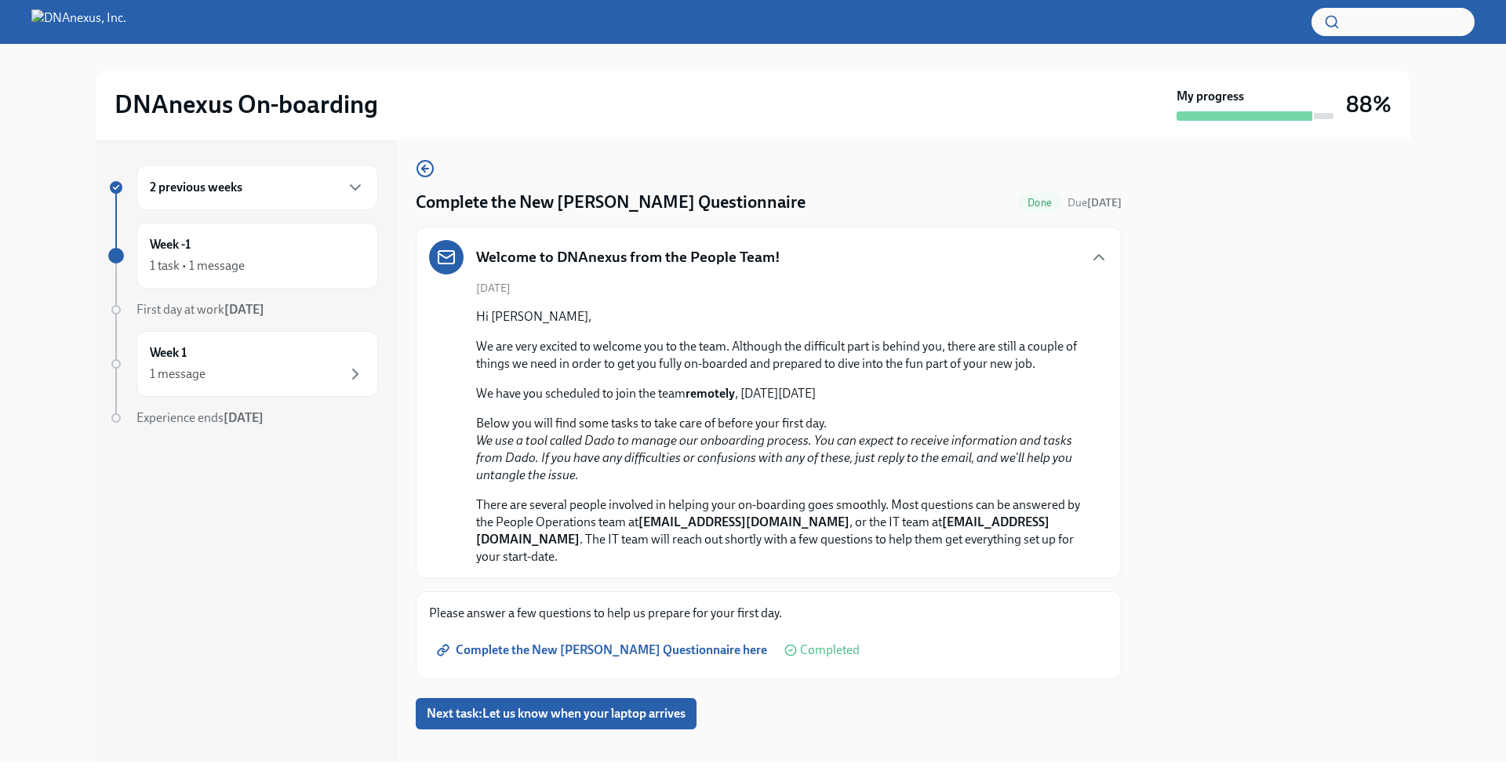
click at [497, 611] on div "Please answer a few questions to help us prepare for your first day. Complete t…" at bounding box center [768, 635] width 679 height 61
click at [498, 642] on span "Complete the New Joiner Questionnaire here" at bounding box center [603, 650] width 327 height 16
click at [328, 180] on div "2 previous weeks" at bounding box center [257, 187] width 215 height 19
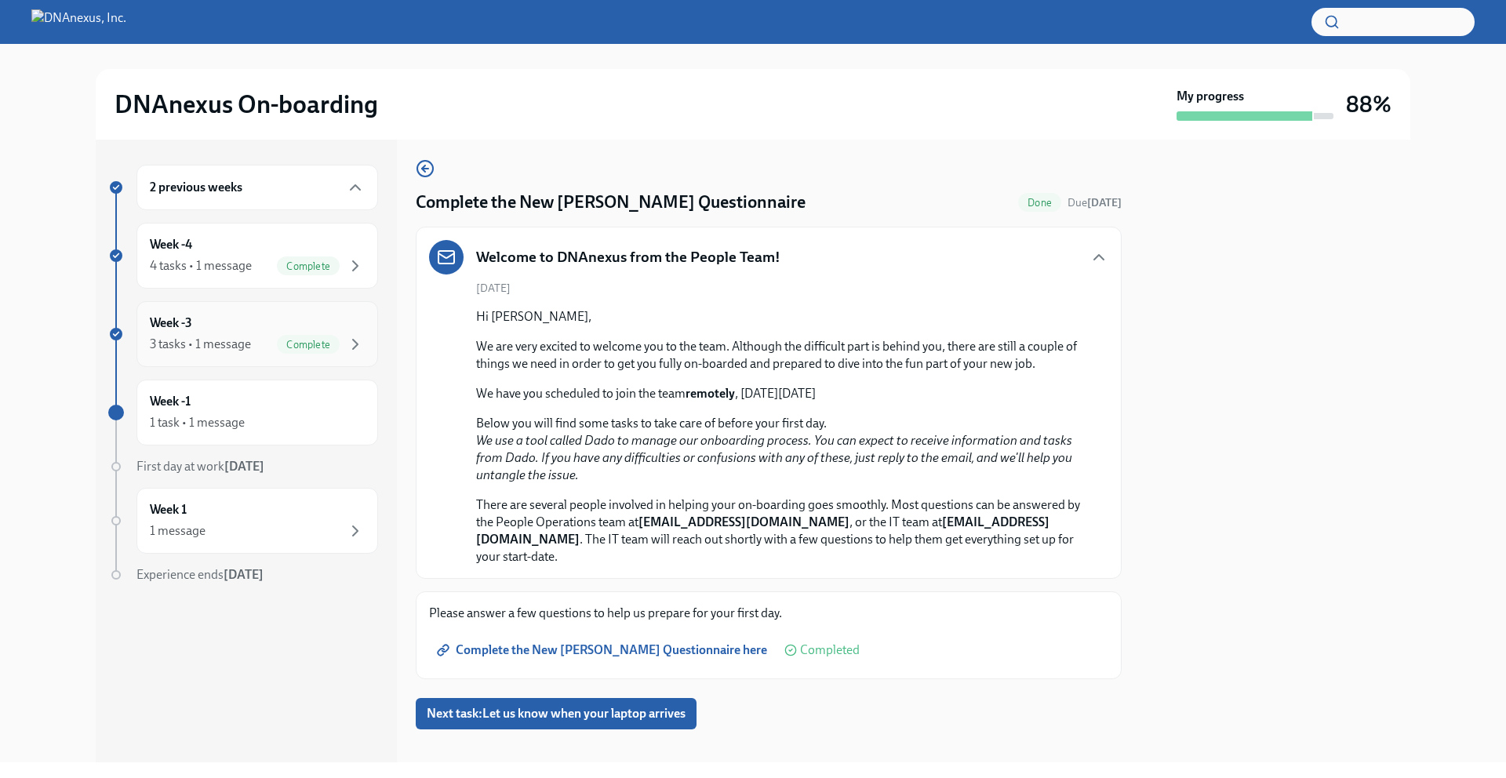
click at [279, 325] on div "Week -3 3 tasks • 1 message Complete" at bounding box center [257, 333] width 215 height 39
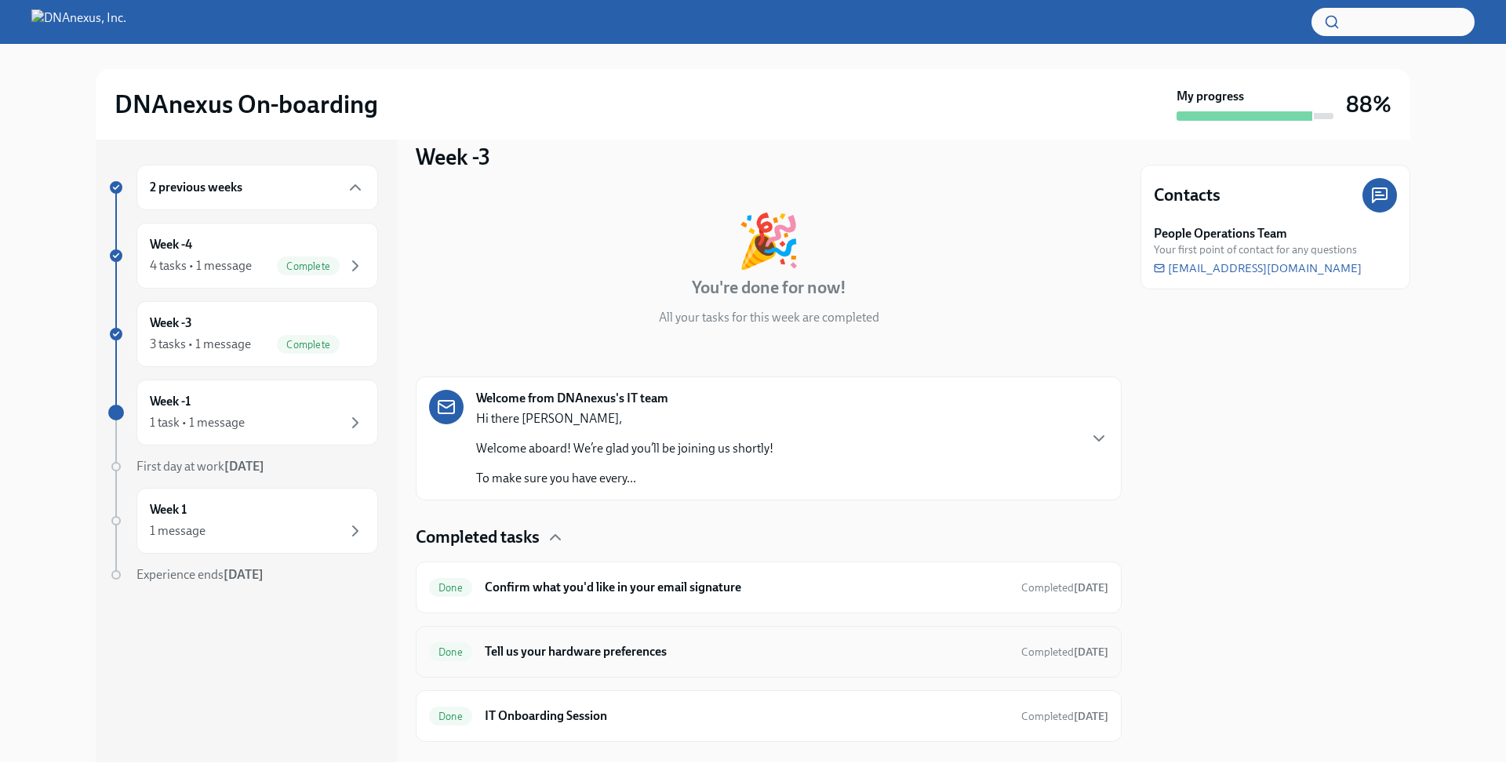
scroll to position [52, 0]
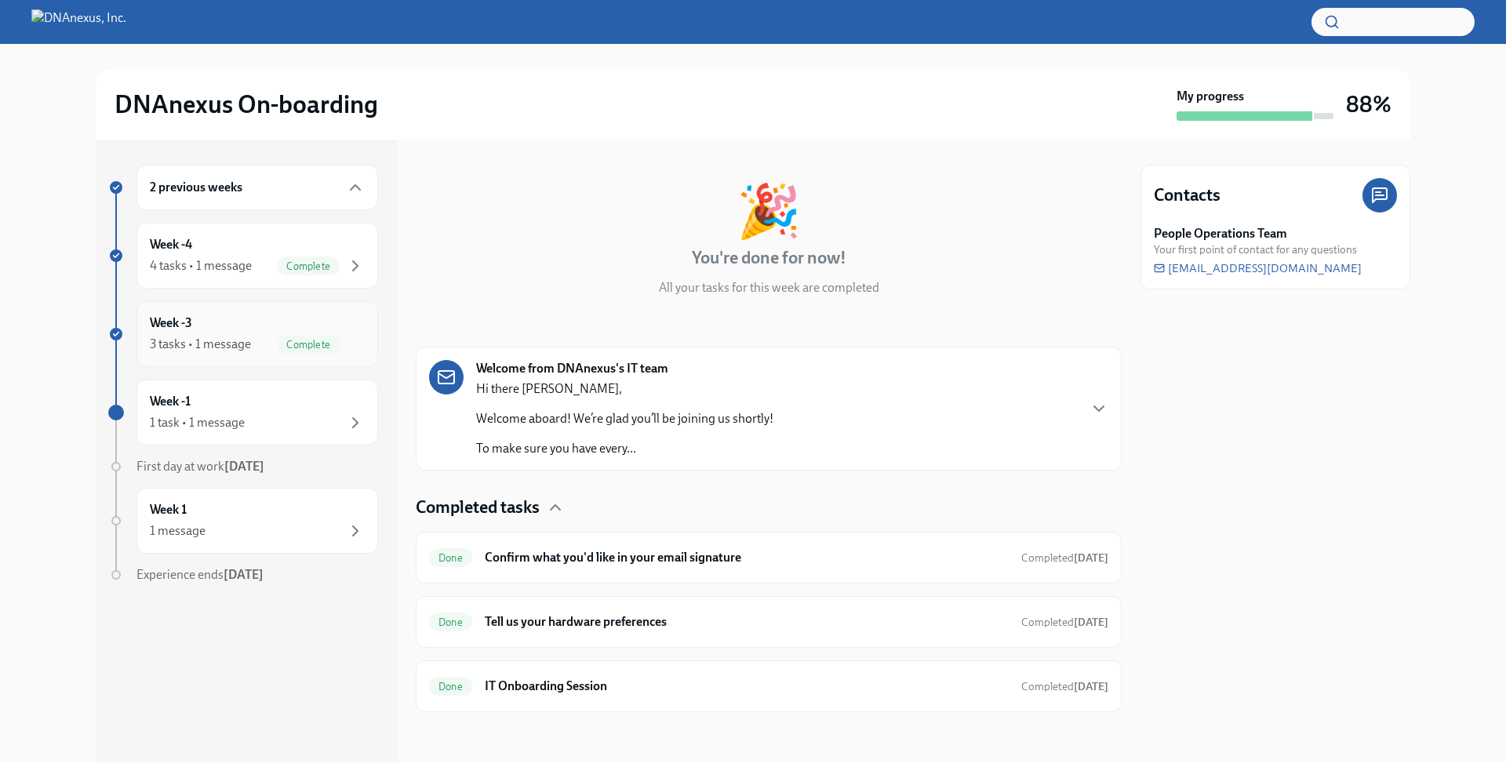
click at [253, 328] on div "Week -3 3 tasks • 1 message Complete" at bounding box center [257, 333] width 215 height 39
click at [245, 282] on div "Week -4 4 tasks • 1 message Complete" at bounding box center [257, 256] width 242 height 66
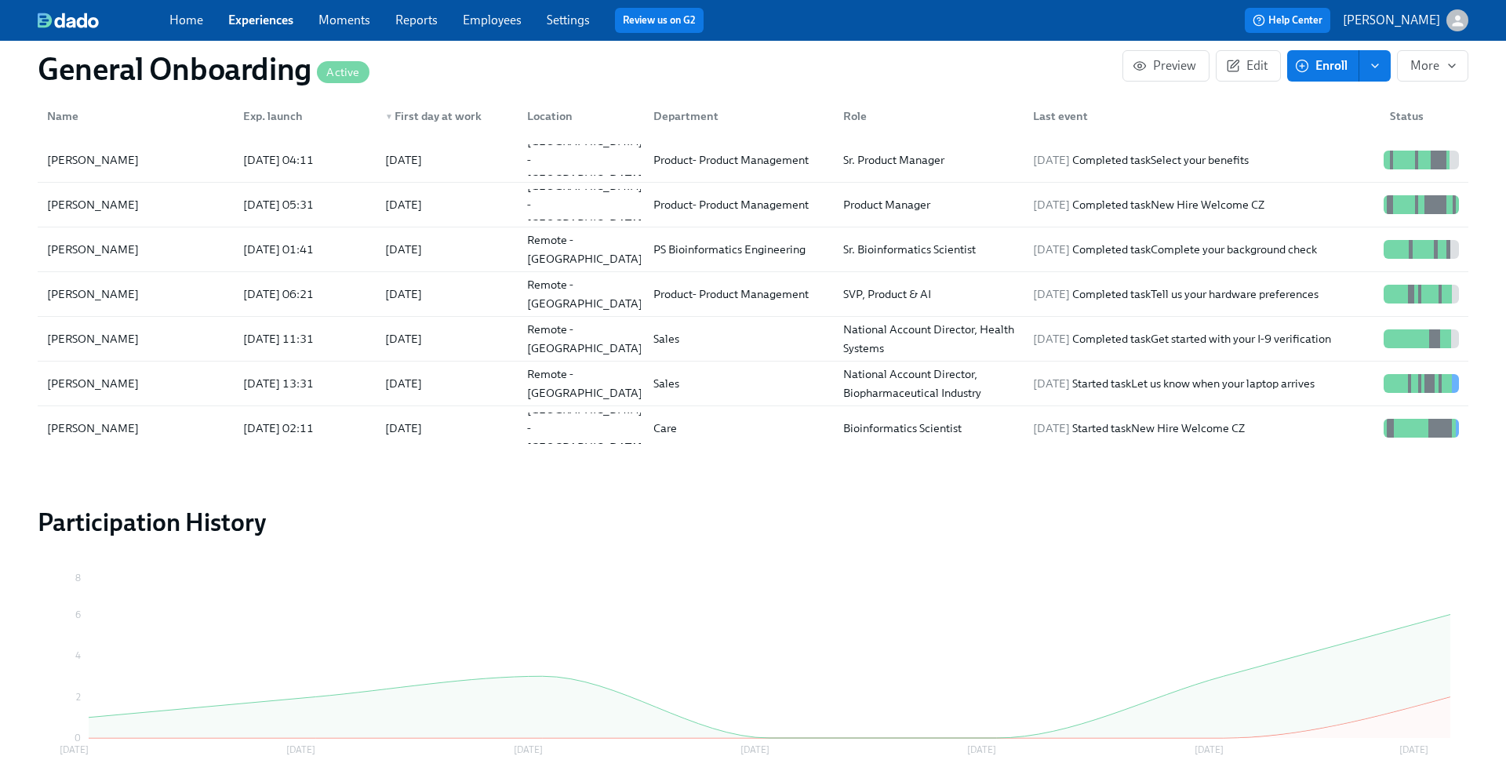
scroll to position [1472, 0]
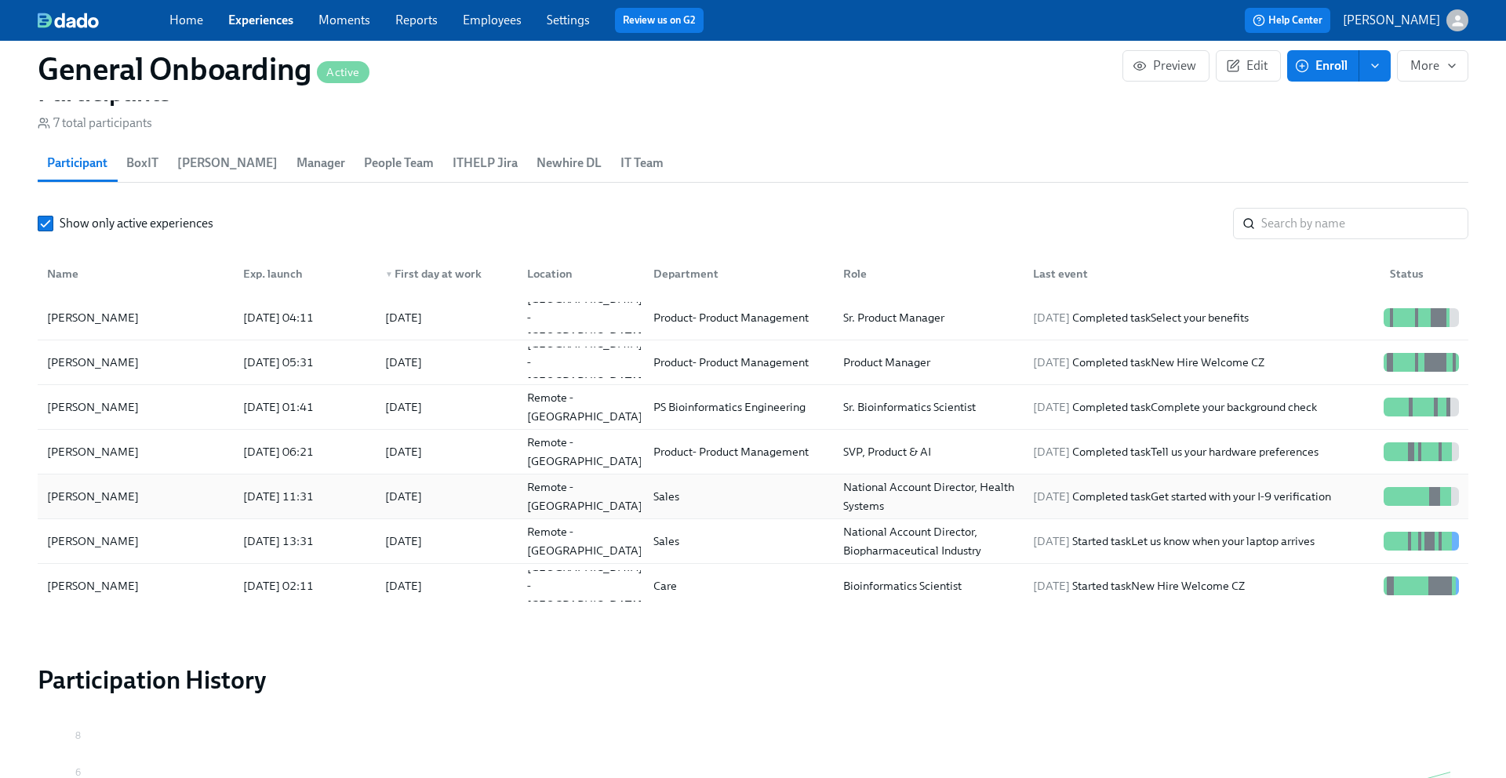
click at [120, 485] on div "[PERSON_NAME]" at bounding box center [136, 496] width 190 height 31
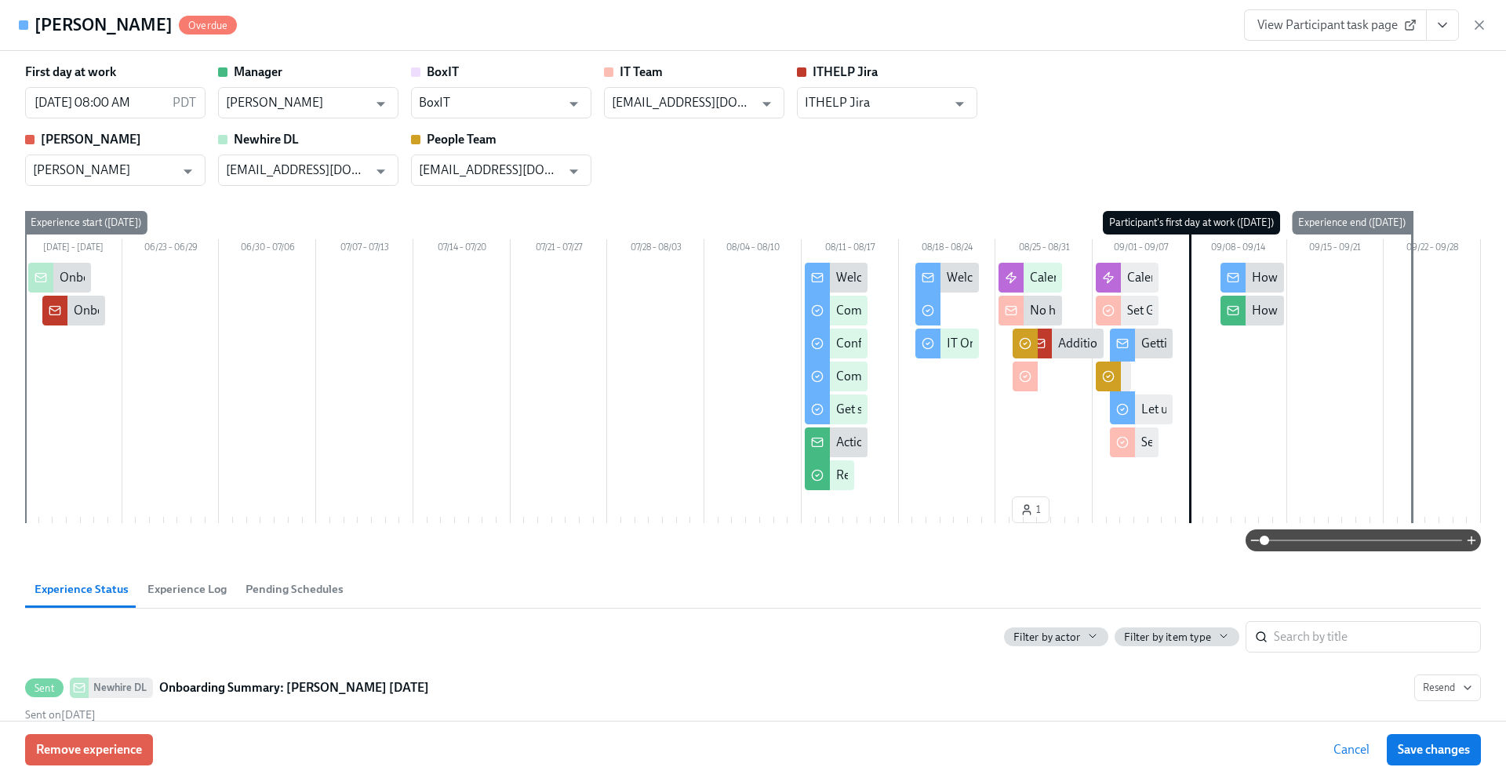
click at [1314, 25] on span "View Participant task page" at bounding box center [1335, 25] width 156 height 16
click at [189, 165] on icon "Open" at bounding box center [187, 171] width 21 height 21
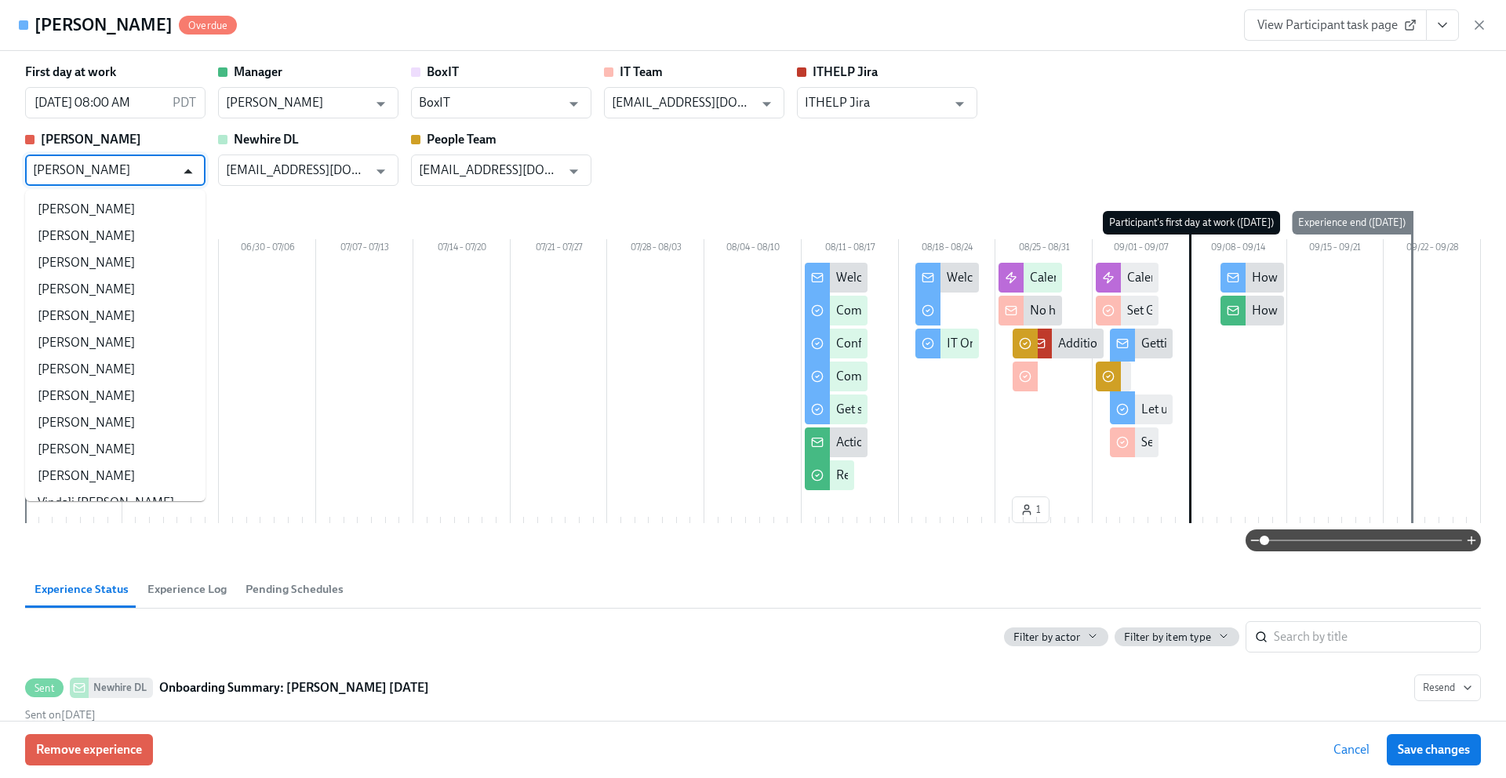
scroll to position [8835, 0]
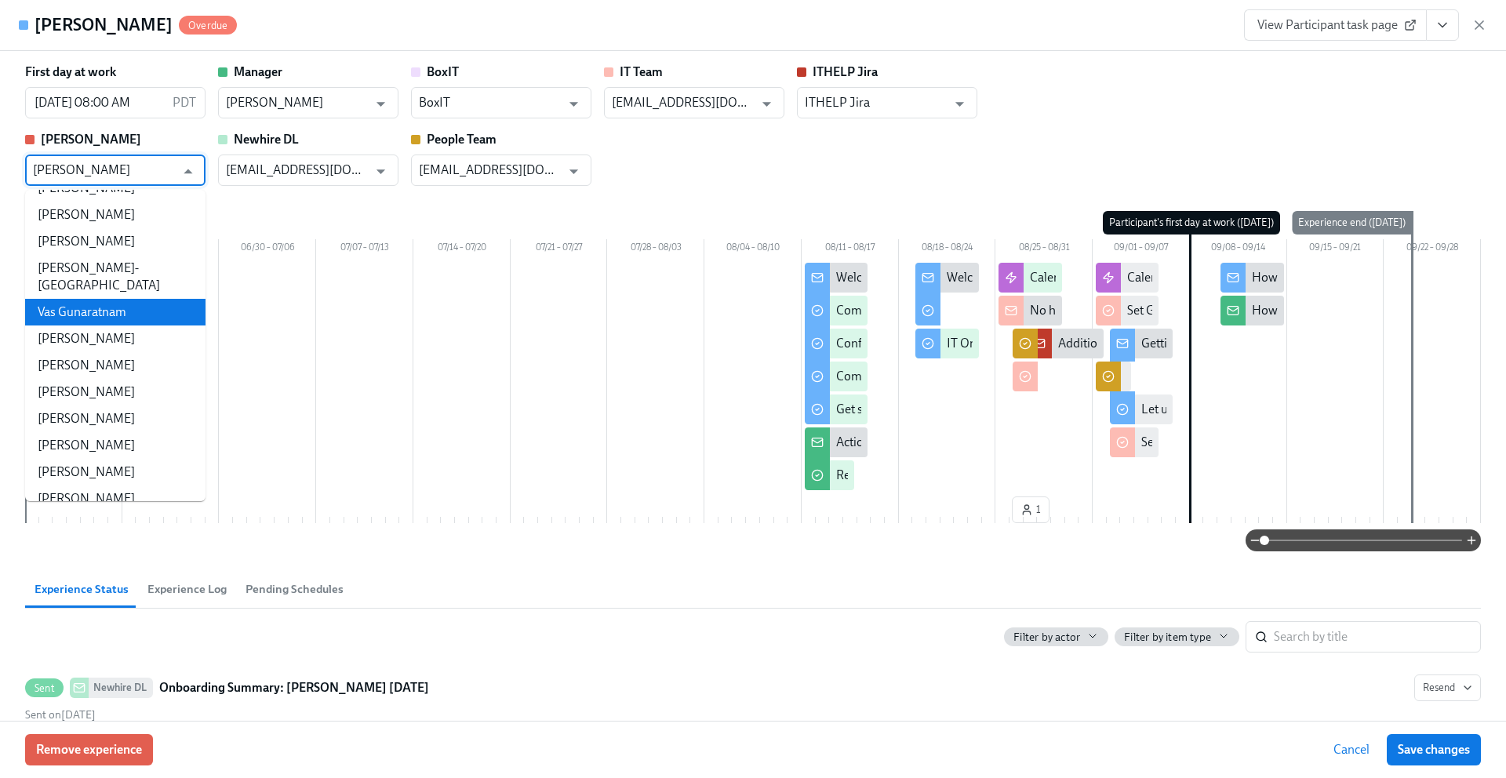
click at [284, 346] on div at bounding box center [753, 378] width 1456 height 231
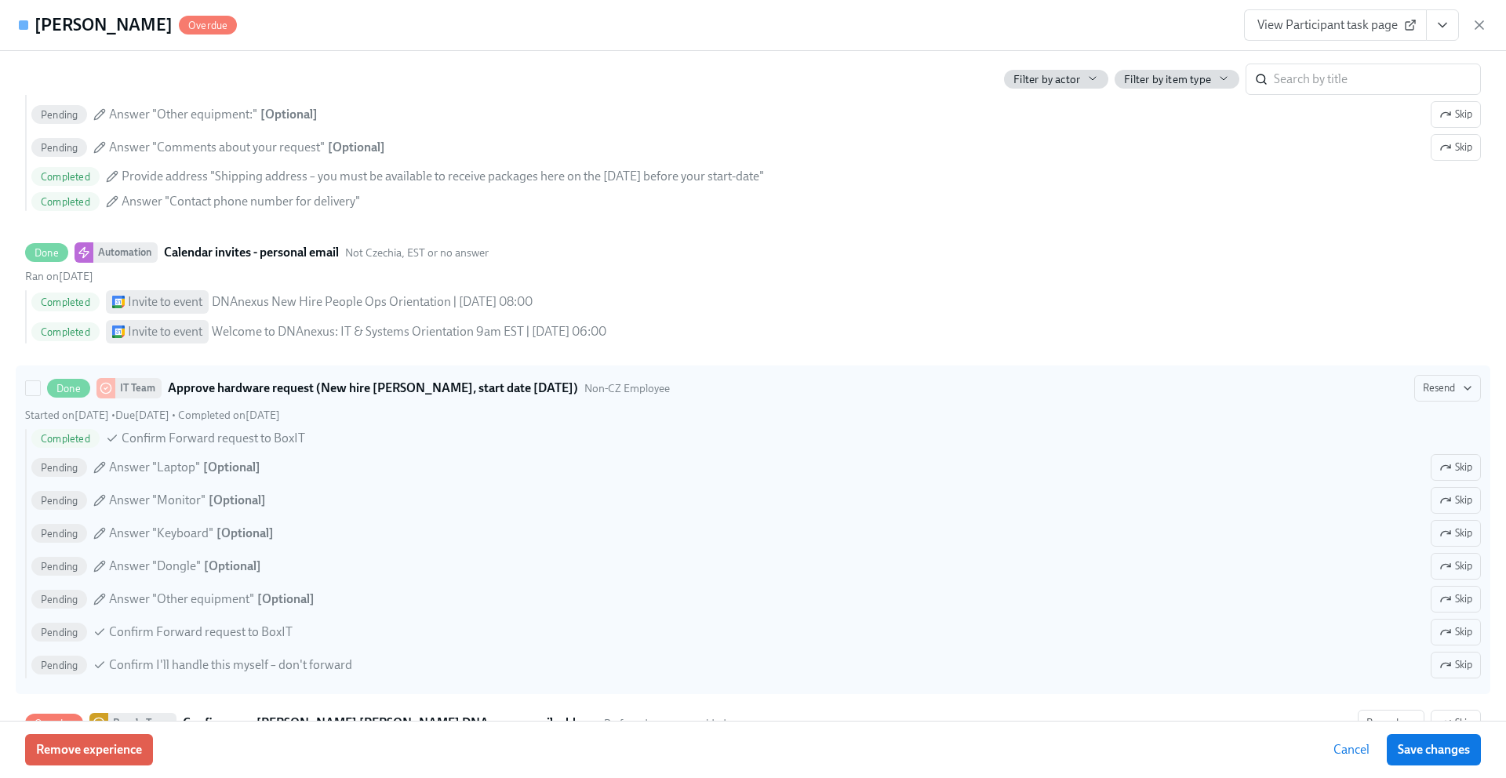
scroll to position [1940, 0]
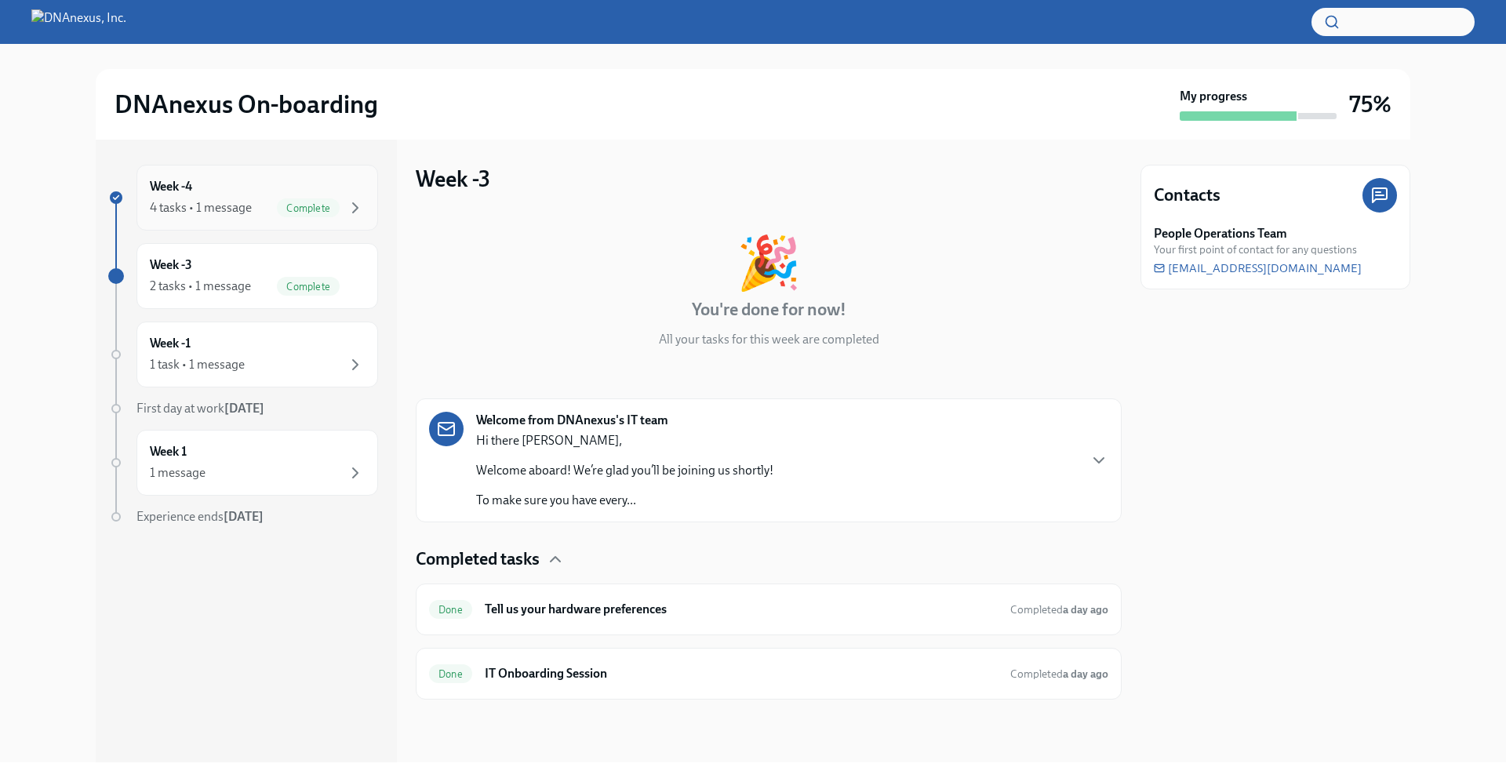
click at [342, 213] on div "Complete" at bounding box center [321, 207] width 88 height 19
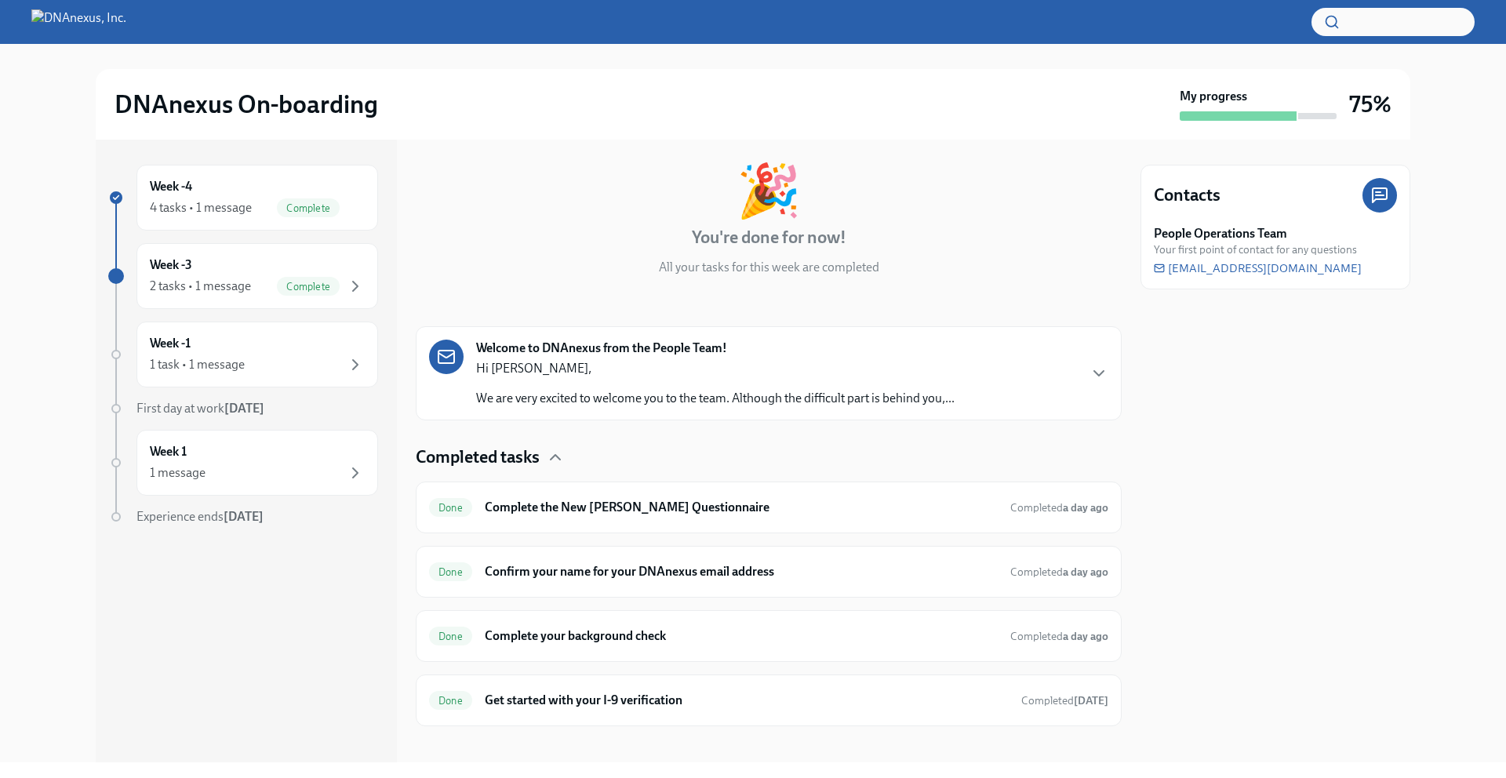
scroll to position [86, 0]
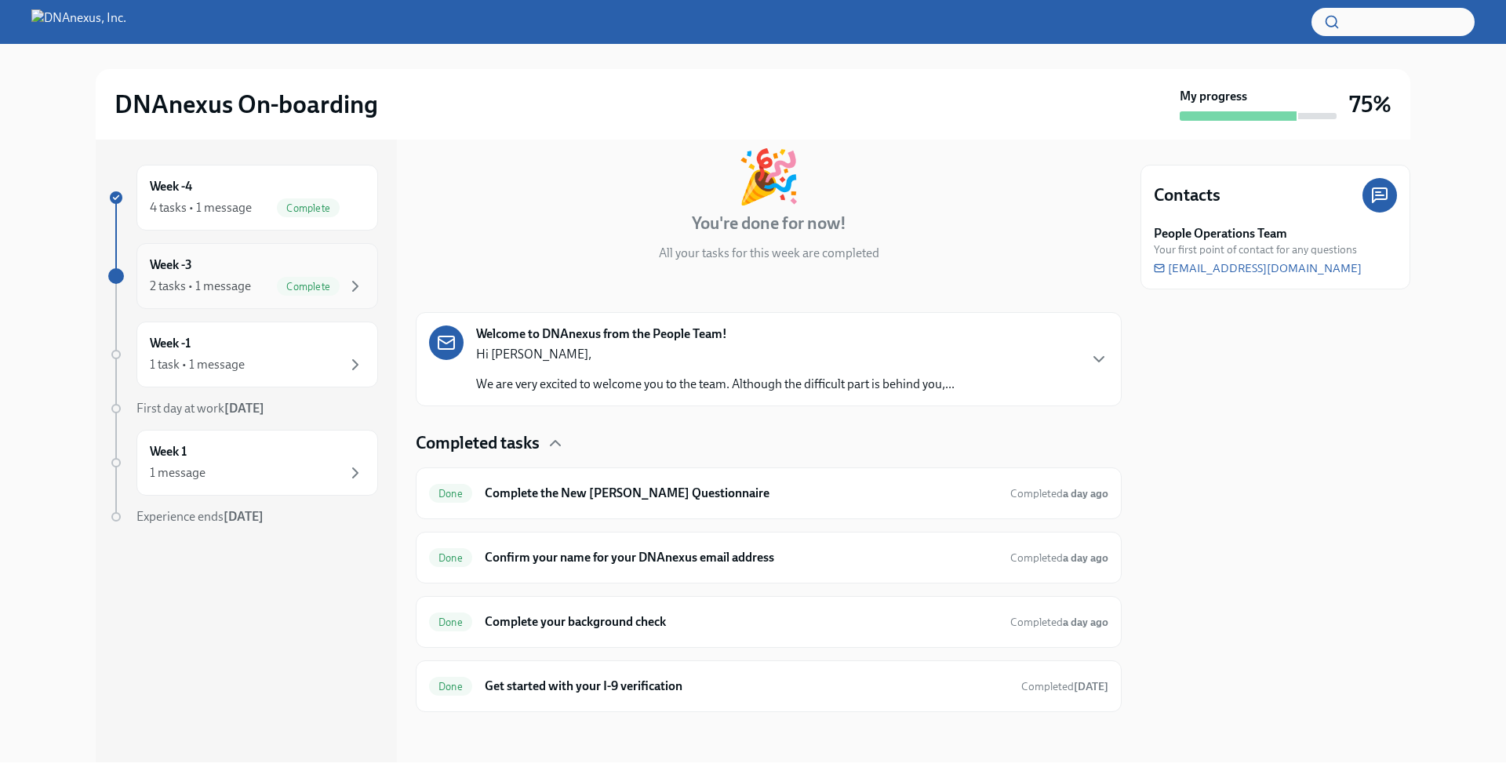
click at [339, 289] on span "Complete" at bounding box center [308, 287] width 63 height 12
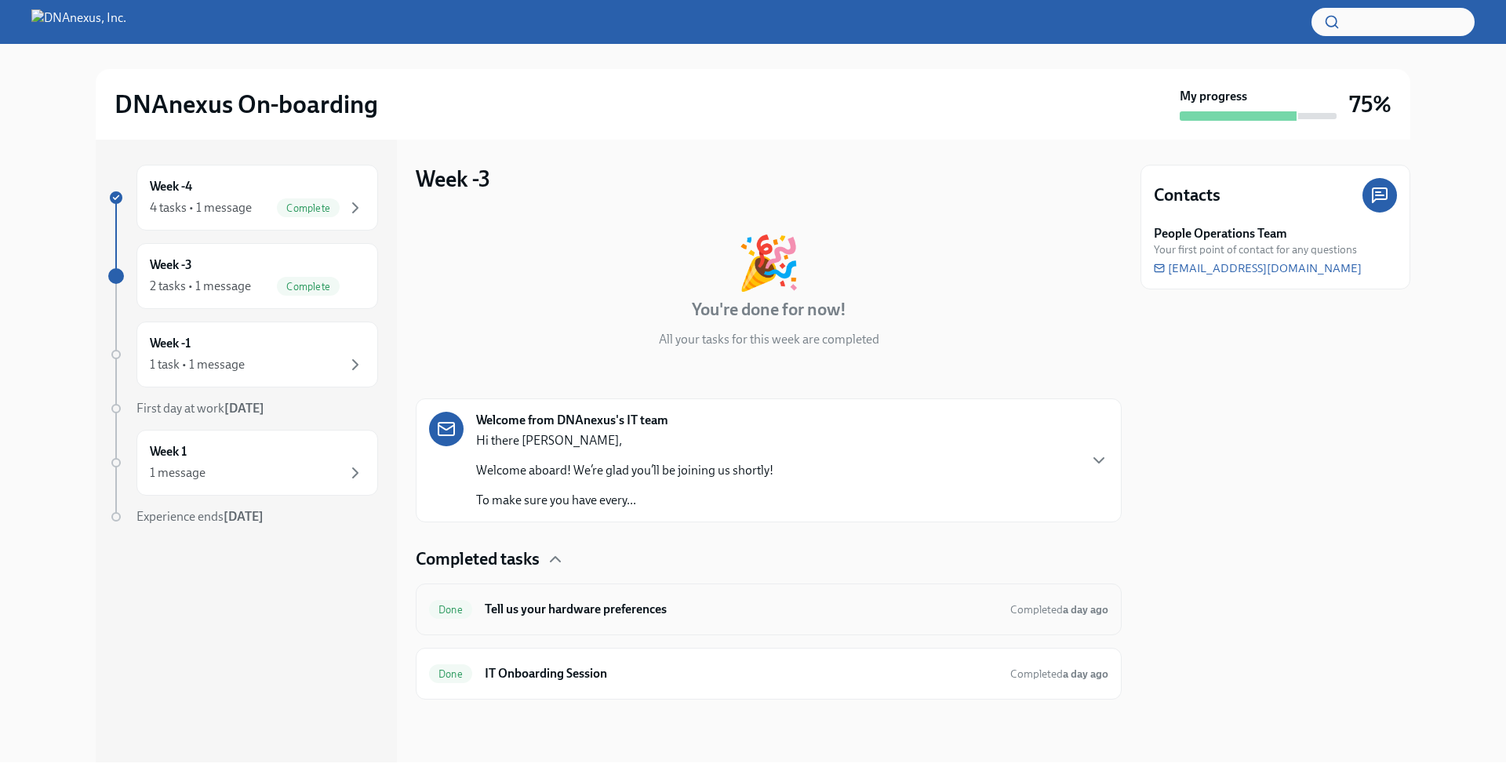
click at [556, 605] on h6 "Tell us your hardware preferences" at bounding box center [741, 609] width 513 height 17
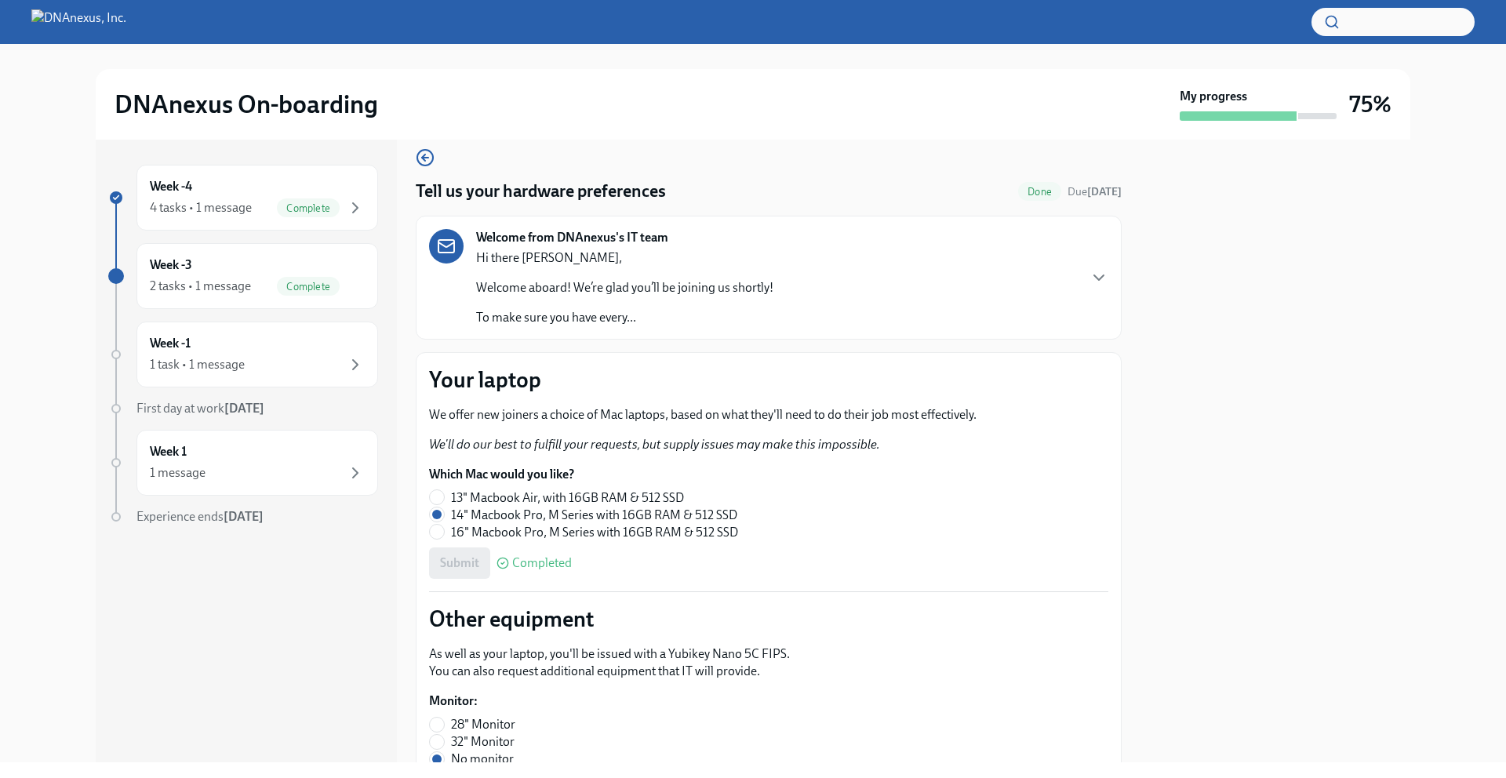
scroll to position [15, 0]
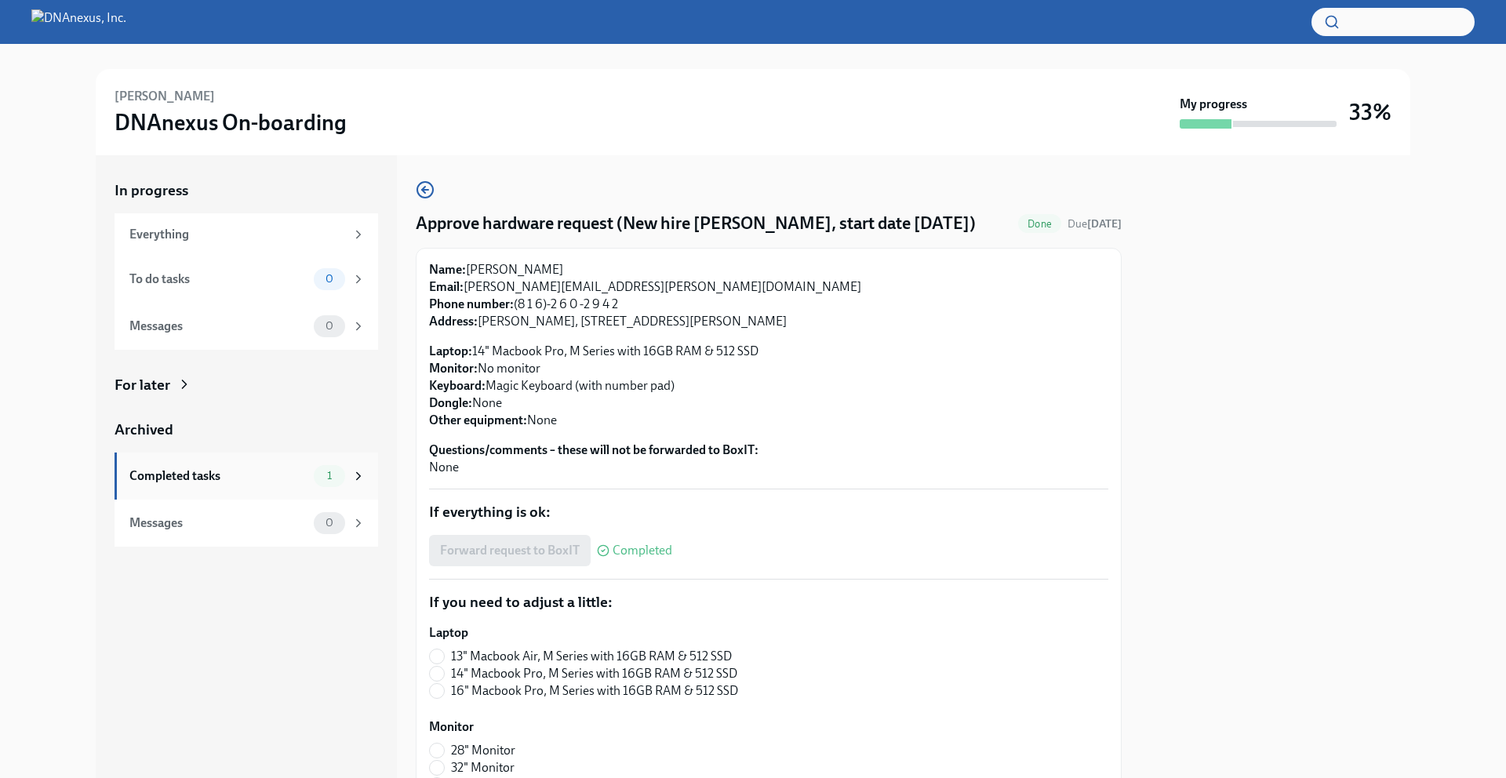
click at [357, 475] on icon at bounding box center [358, 476] width 14 height 14
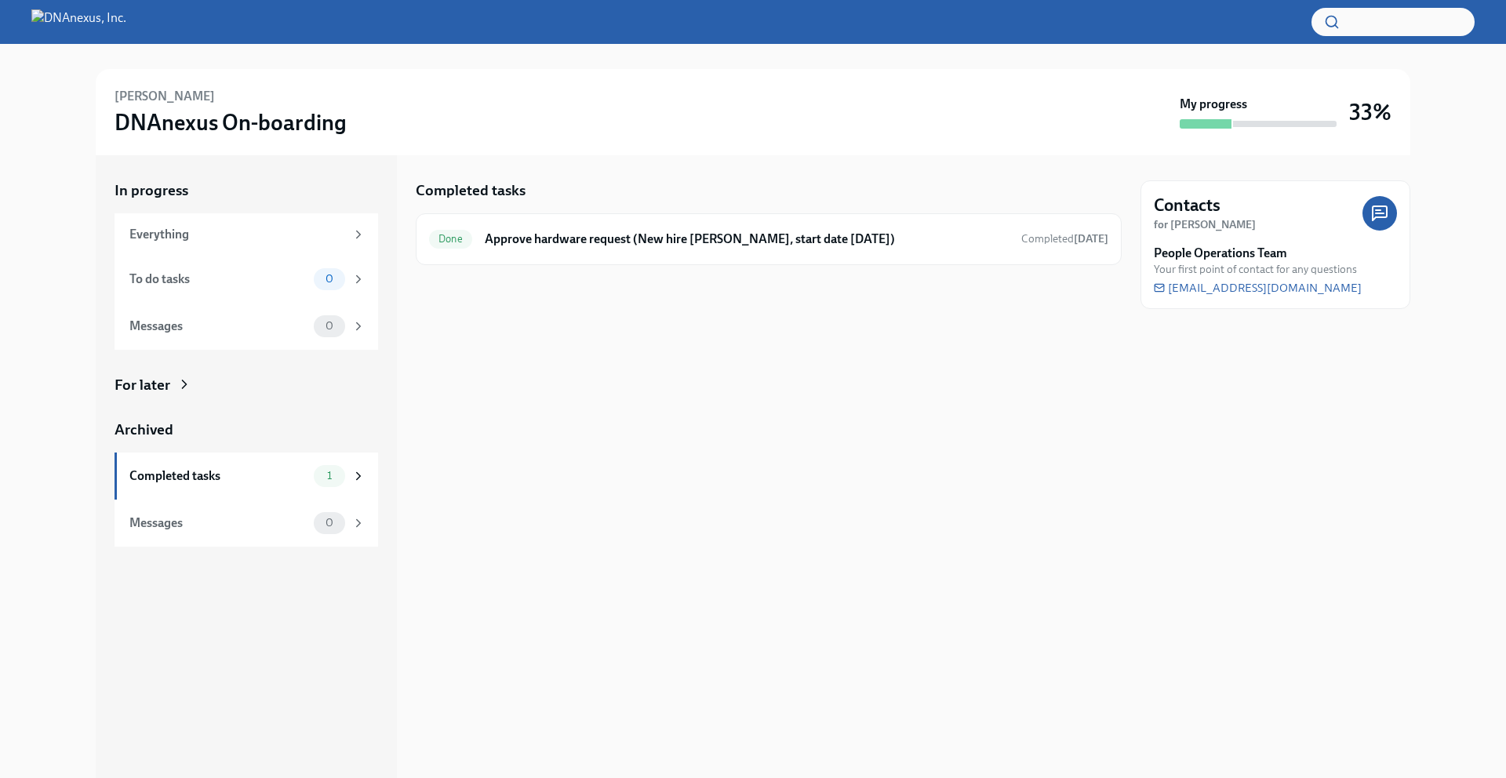
click at [161, 103] on h6 "[PERSON_NAME]" at bounding box center [165, 96] width 100 height 17
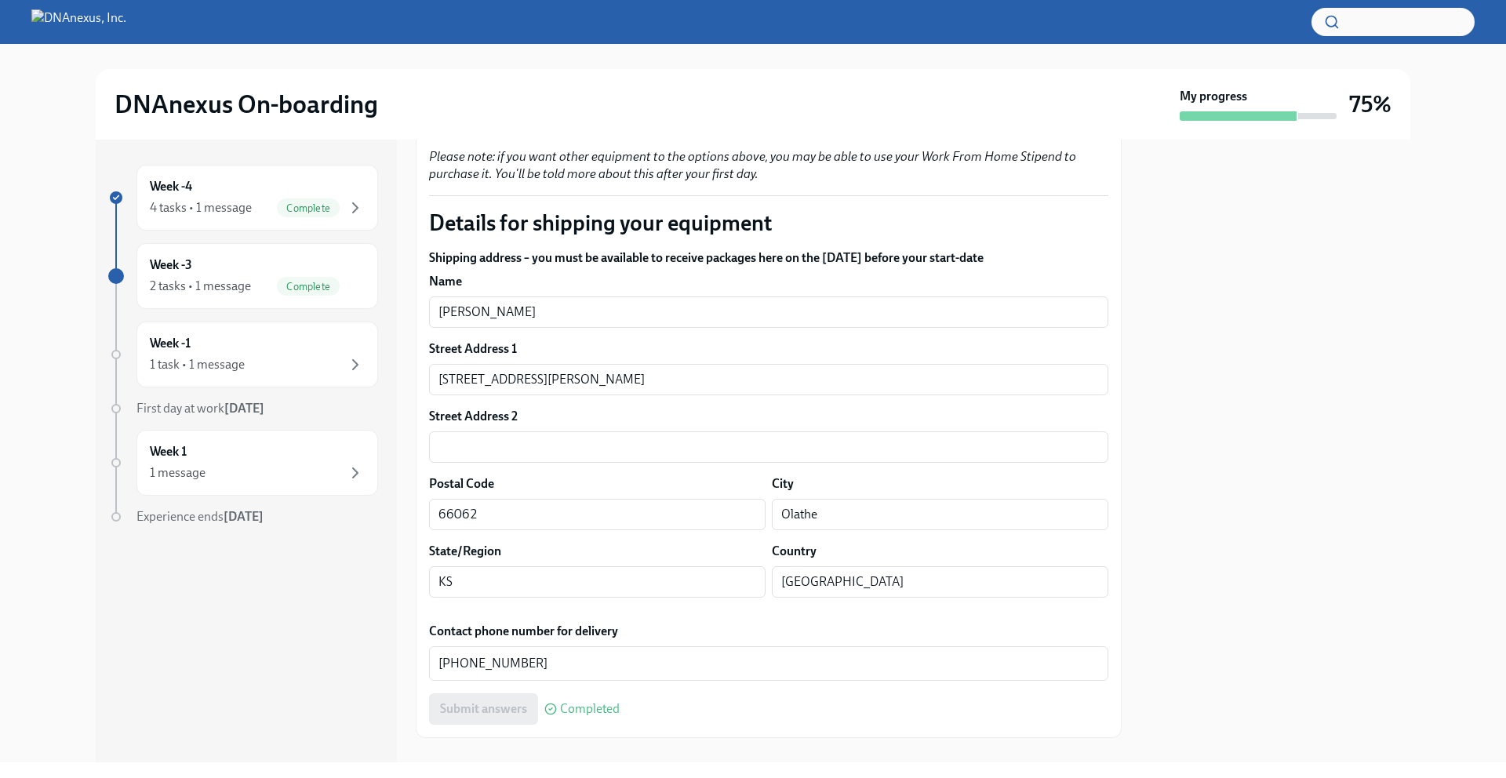
scroll to position [1078, 0]
